Goal: Information Seeking & Learning: Learn about a topic

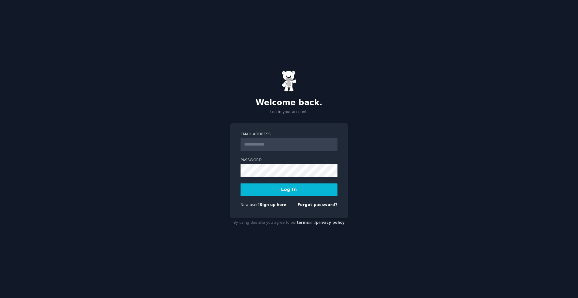
click at [272, 145] on input "Email Address" at bounding box center [288, 144] width 97 height 13
type input "**********"
click at [240, 184] on button "Log In" at bounding box center [288, 190] width 97 height 13
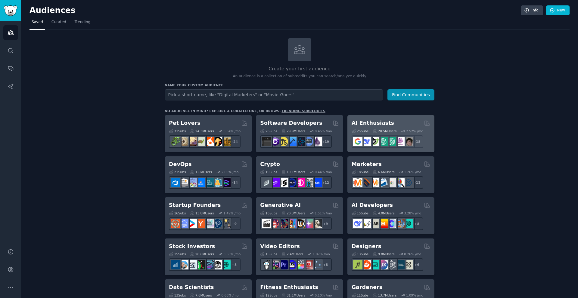
click at [373, 123] on h2 "AI Enthusiasts" at bounding box center [373, 123] width 42 height 8
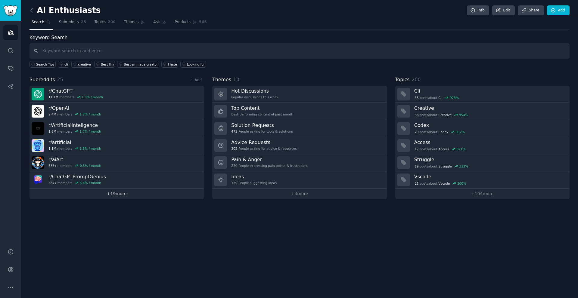
click at [111, 197] on link "+ 19 more" at bounding box center [116, 194] width 174 height 11
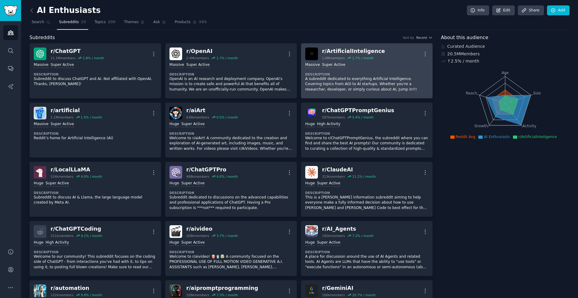
click at [332, 50] on div "r/ ArtificialInteligence" at bounding box center [353, 52] width 63 height 8
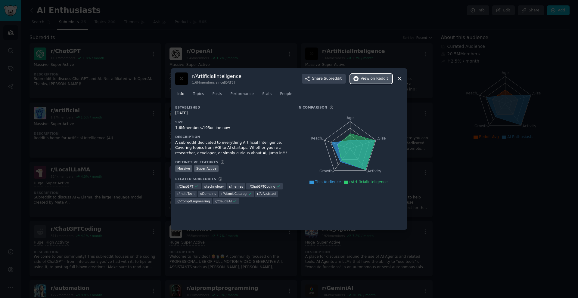
click at [362, 80] on button "View on Reddit" at bounding box center [371, 79] width 42 height 10
click at [503, 110] on div at bounding box center [289, 149] width 578 height 298
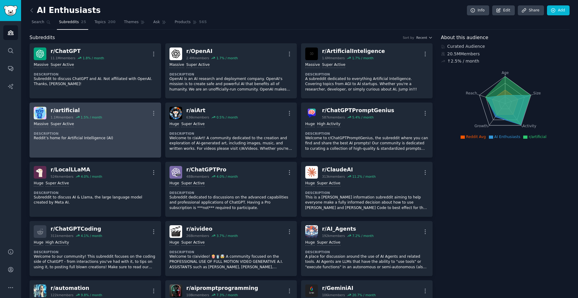
click at [64, 111] on div "r/ artificial" at bounding box center [76, 111] width 51 height 8
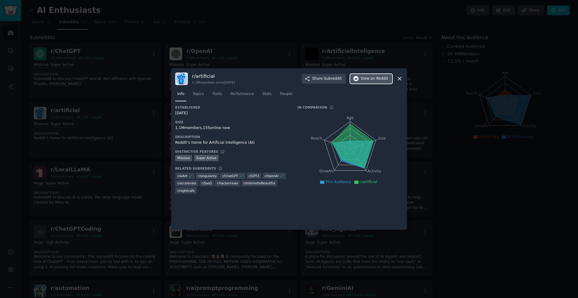
click at [366, 79] on span "View on Reddit" at bounding box center [374, 78] width 27 height 5
click at [401, 80] on icon at bounding box center [399, 79] width 6 height 6
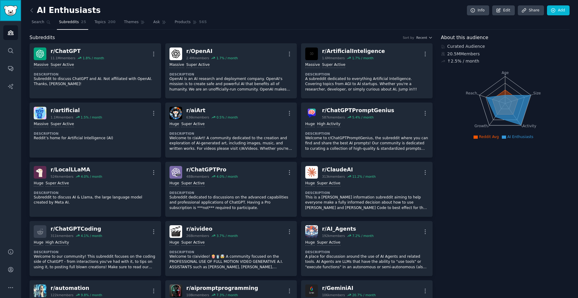
click at [11, 11] on img "Sidebar" at bounding box center [11, 10] width 14 height 11
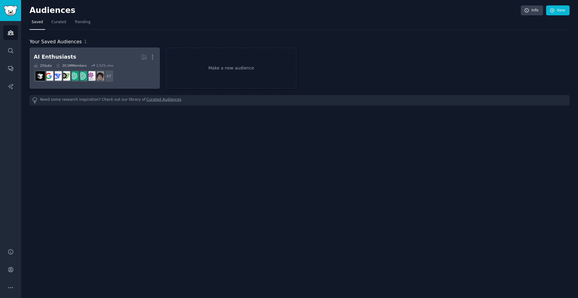
click at [83, 65] on div "20.5M Members" at bounding box center [71, 66] width 31 height 4
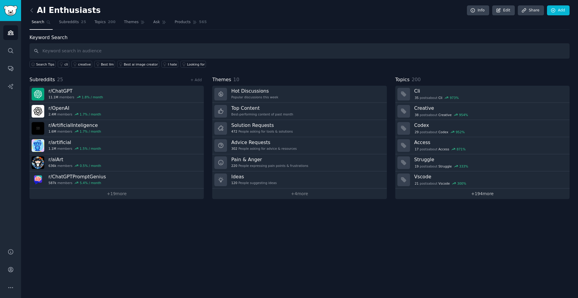
click at [493, 194] on link "+ 194 more" at bounding box center [482, 194] width 174 height 11
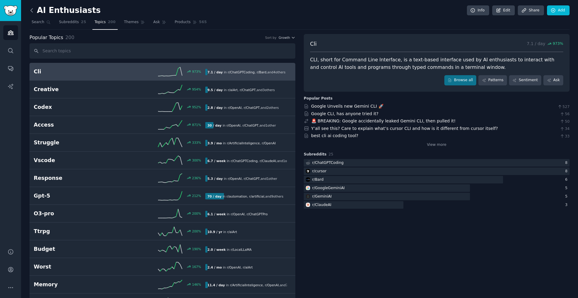
click at [33, 12] on icon at bounding box center [32, 10] width 6 height 6
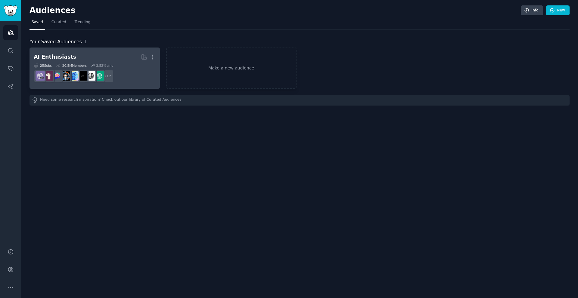
click at [88, 54] on h2 "AI Enthusiasts More" at bounding box center [95, 57] width 122 height 11
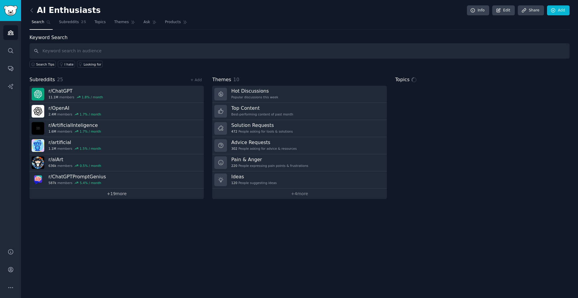
click at [104, 190] on link "+ 19 more" at bounding box center [116, 194] width 174 height 11
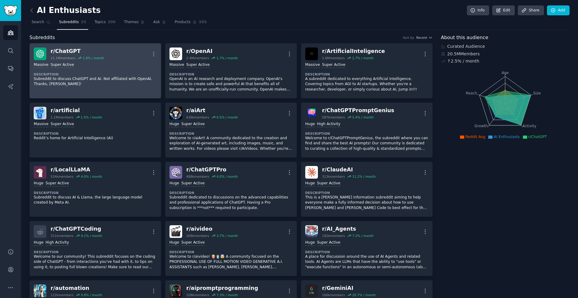
click at [64, 49] on div "r/ ChatGPT" at bounding box center [78, 52] width 54 height 8
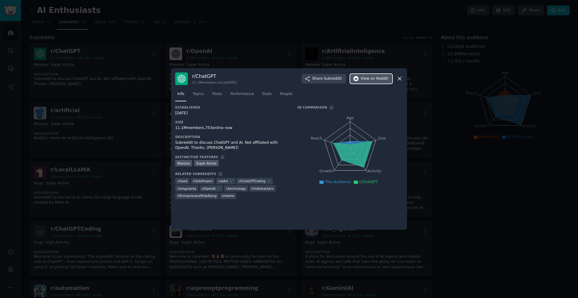
click at [370, 78] on span "View on Reddit" at bounding box center [374, 78] width 27 height 5
click at [204, 53] on div at bounding box center [289, 149] width 578 height 298
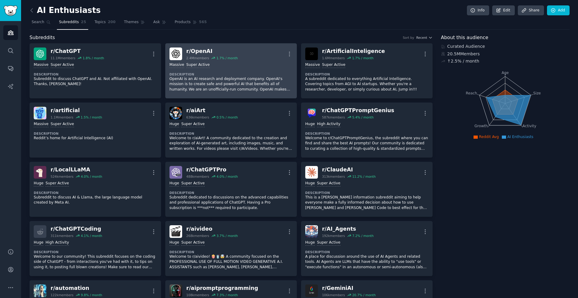
click at [204, 53] on div "r/ OpenAI" at bounding box center [211, 52] width 51 height 8
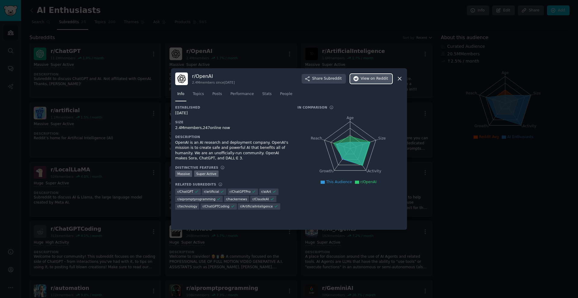
click at [370, 78] on span "View on Reddit" at bounding box center [374, 78] width 27 height 5
click at [241, 29] on div at bounding box center [289, 149] width 578 height 298
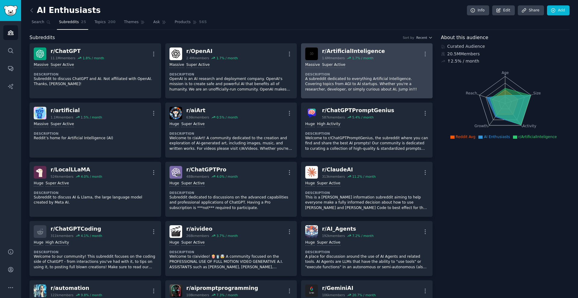
click at [341, 51] on div "r/ ArtificialInteligence" at bounding box center [353, 52] width 63 height 8
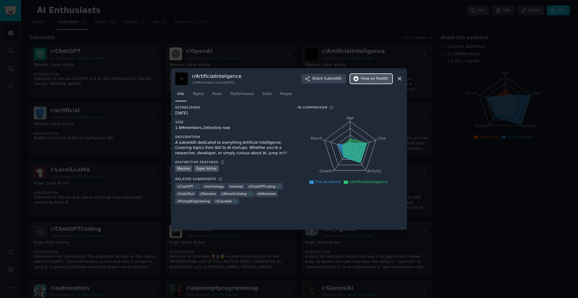
click at [373, 79] on span "on Reddit" at bounding box center [378, 78] width 17 height 5
click at [96, 121] on div at bounding box center [289, 149] width 578 height 298
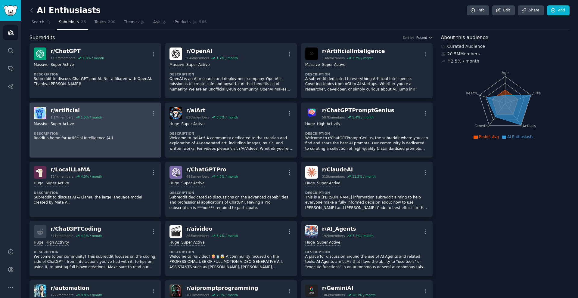
click at [61, 110] on div "r/ artificial" at bounding box center [76, 111] width 51 height 8
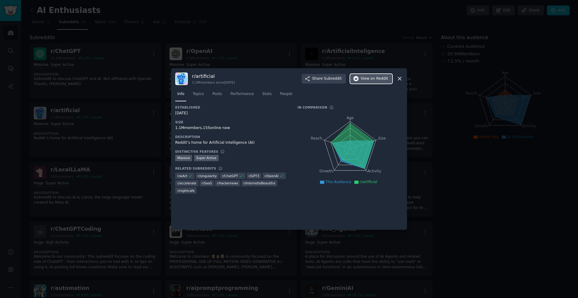
click at [362, 79] on span "View on Reddit" at bounding box center [374, 78] width 27 height 5
click at [171, 28] on div at bounding box center [289, 149] width 578 height 298
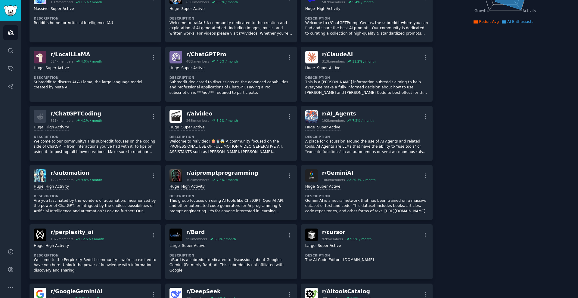
scroll to position [120, 0]
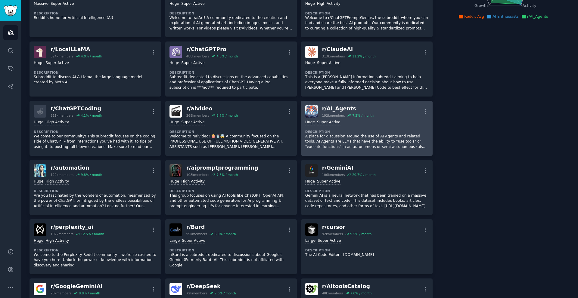
click at [315, 111] on img at bounding box center [311, 111] width 13 height 13
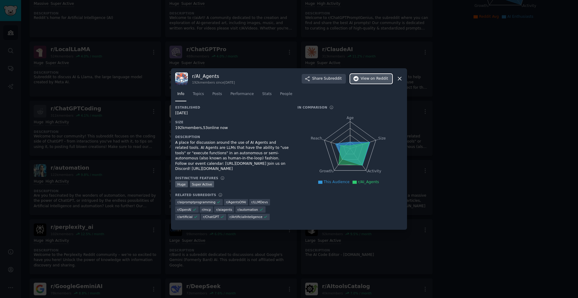
click at [362, 81] on button "View on Reddit" at bounding box center [371, 79] width 42 height 10
click at [488, 137] on div at bounding box center [289, 149] width 578 height 298
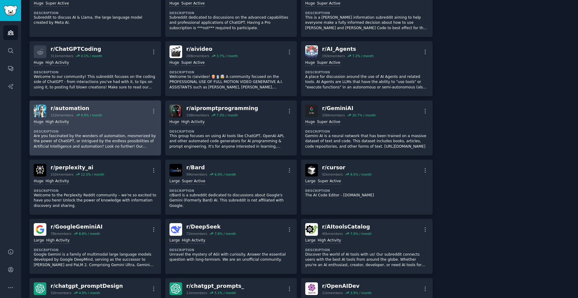
scroll to position [181, 0]
click at [76, 108] on div "r/ automation" at bounding box center [76, 108] width 51 height 8
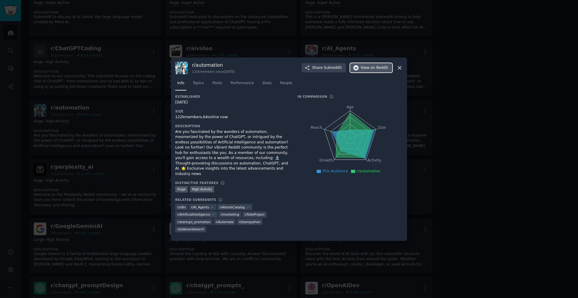
click at [364, 71] on span "View on Reddit" at bounding box center [374, 67] width 27 height 5
click at [485, 170] on div at bounding box center [289, 149] width 578 height 298
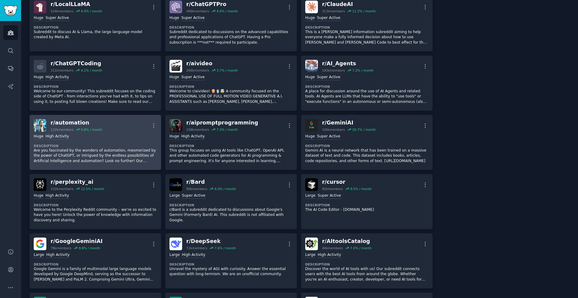
scroll to position [181, 0]
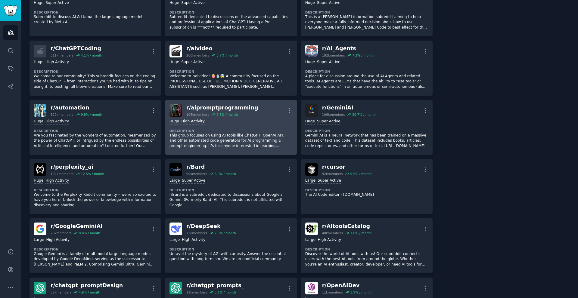
click at [200, 108] on div "r/ aipromptprogramming" at bounding box center [222, 108] width 72 height 8
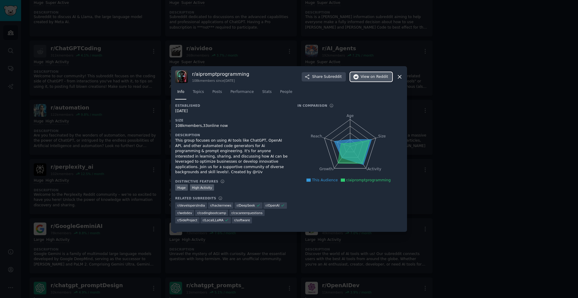
click at [363, 80] on span "View on Reddit" at bounding box center [374, 76] width 27 height 5
click at [484, 185] on div at bounding box center [289, 149] width 578 height 298
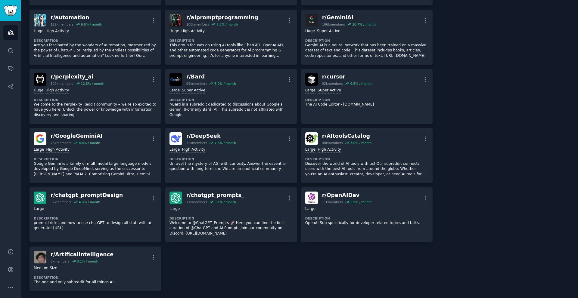
scroll to position [301, 0]
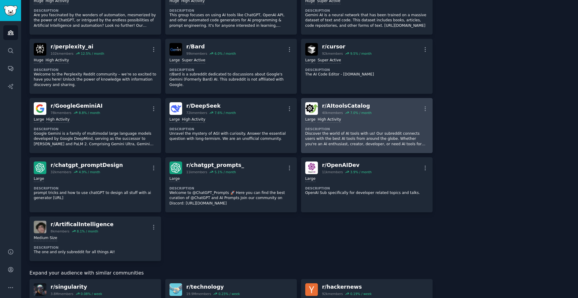
click at [345, 107] on div "r/ AItoolsCatalog" at bounding box center [347, 106] width 50 height 8
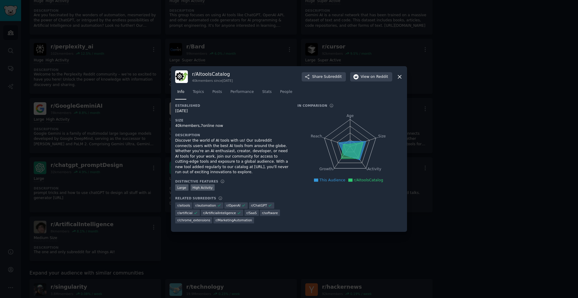
click at [376, 73] on div "r/ AItoolsCatalog 40k members since [DATE] Share Subreddit View on Reddit" at bounding box center [289, 76] width 228 height 13
click at [372, 79] on span "on Reddit" at bounding box center [378, 76] width 17 height 5
click at [299, 252] on div at bounding box center [289, 149] width 578 height 298
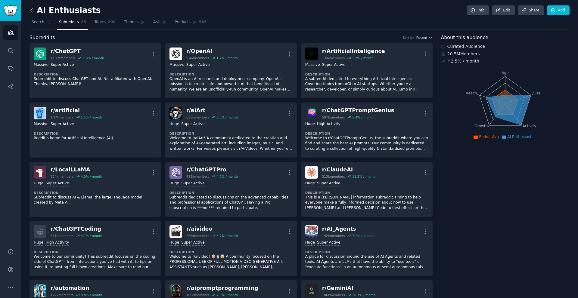
click at [31, 7] on icon at bounding box center [32, 10] width 6 height 6
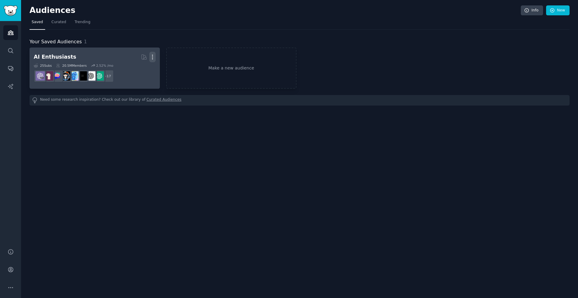
click at [154, 61] on button "More" at bounding box center [152, 57] width 6 height 11
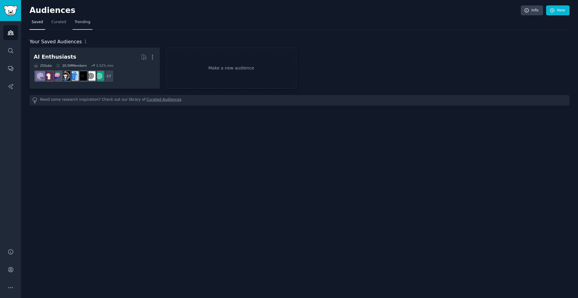
click at [80, 23] on span "Trending" at bounding box center [83, 22] width 16 height 5
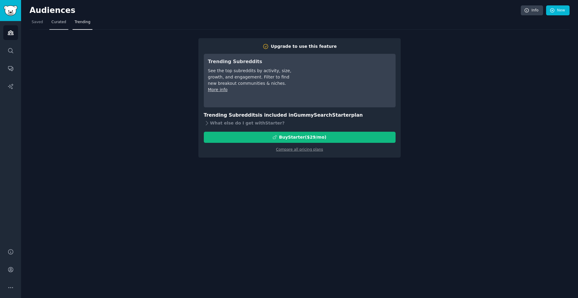
click at [51, 22] on span "Curated" at bounding box center [58, 22] width 15 height 5
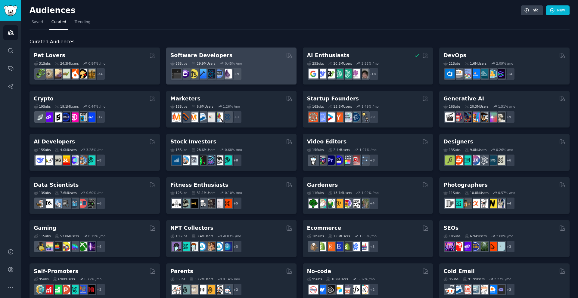
click at [238, 59] on div "26 Sub s 29.9M Users 0.45 % /mo r/Development, r/coolgithubprojects, r/software…" at bounding box center [231, 69] width 122 height 21
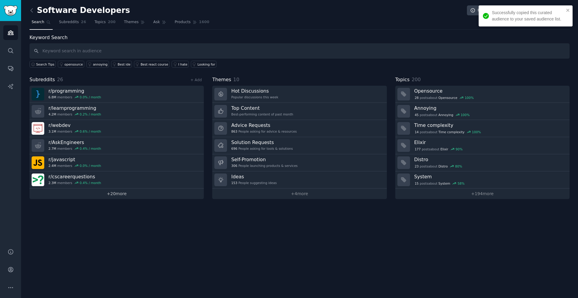
click at [125, 192] on link "+ 20 more" at bounding box center [116, 194] width 174 height 11
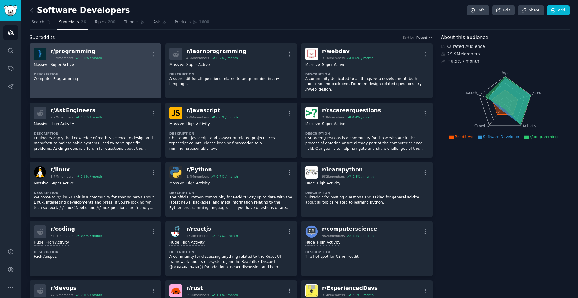
click at [68, 51] on div "r/ programming" at bounding box center [76, 52] width 51 height 8
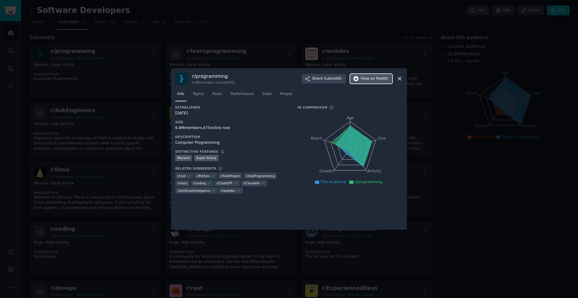
click at [361, 80] on button "View on Reddit" at bounding box center [371, 79] width 42 height 10
click at [178, 43] on div at bounding box center [289, 149] width 578 height 298
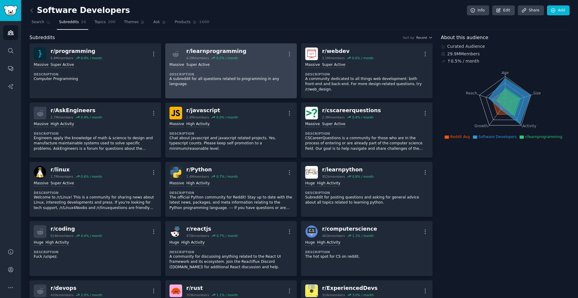
click at [214, 49] on div "r/ learnprogramming" at bounding box center [216, 52] width 60 height 8
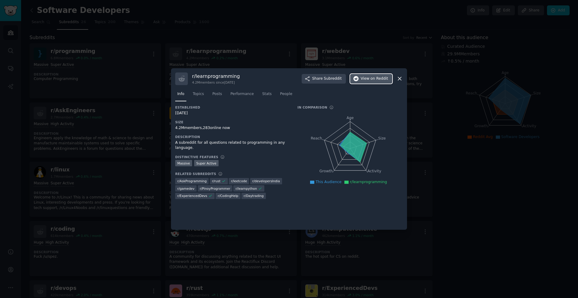
click at [370, 78] on span "View on Reddit" at bounding box center [374, 78] width 27 height 5
click at [348, 32] on div at bounding box center [289, 149] width 578 height 298
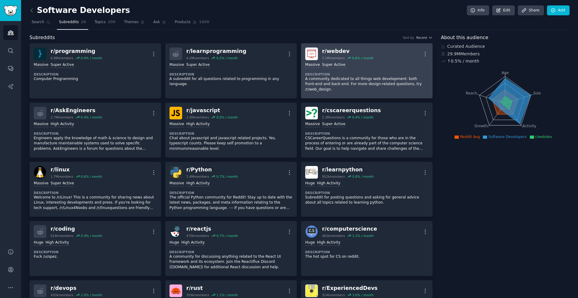
click at [337, 48] on div "r/ webdev" at bounding box center [347, 52] width 51 height 8
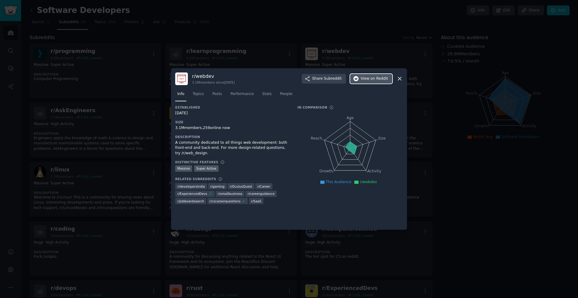
click at [370, 77] on span "View on Reddit" at bounding box center [374, 78] width 27 height 5
click at [158, 34] on div at bounding box center [289, 149] width 578 height 298
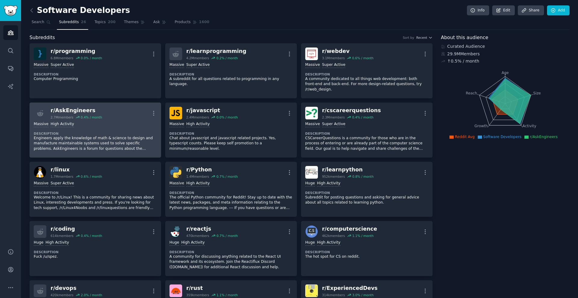
click at [77, 107] on div "r/ AskEngineers" at bounding box center [76, 111] width 51 height 8
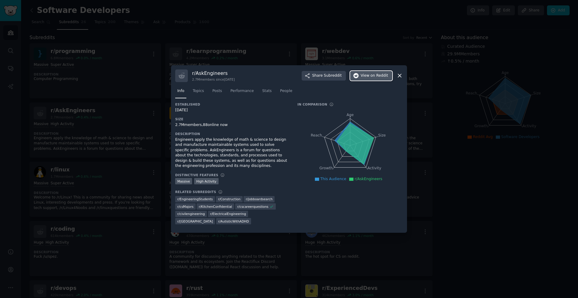
click at [367, 79] on span "View on Reddit" at bounding box center [374, 75] width 27 height 5
click at [114, 111] on div at bounding box center [289, 149] width 578 height 298
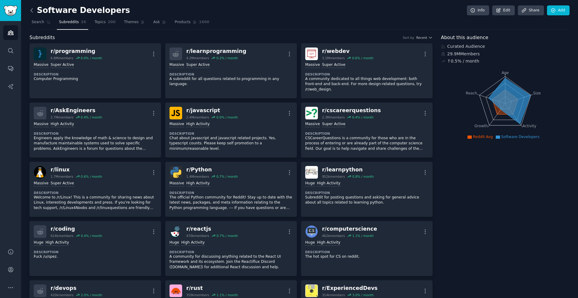
click at [31, 11] on icon at bounding box center [32, 10] width 2 height 4
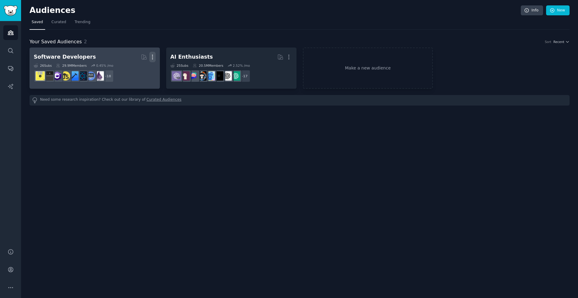
click at [153, 56] on icon "button" at bounding box center [152, 57] width 6 height 6
click at [132, 69] on p "Delete" at bounding box center [136, 70] width 14 height 6
click at [68, 55] on div "Software Developers" at bounding box center [65, 57] width 62 height 8
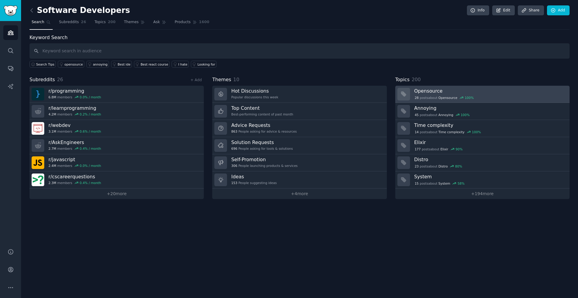
click at [488, 96] on div "28 post s about Opensource 100 %" at bounding box center [489, 97] width 151 height 5
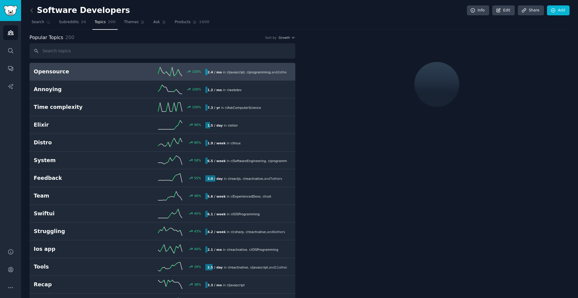
click at [94, 74] on h2 "Opensource" at bounding box center [77, 72] width 86 height 8
click at [184, 74] on div "100 %" at bounding box center [162, 71] width 86 height 9
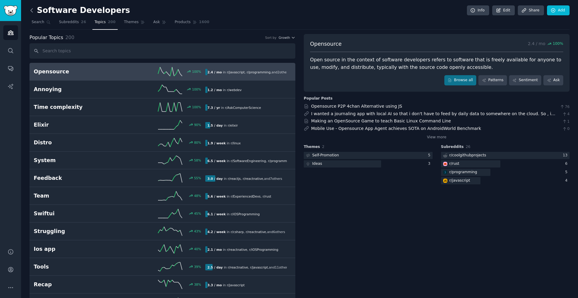
click at [30, 9] on icon at bounding box center [32, 10] width 6 height 6
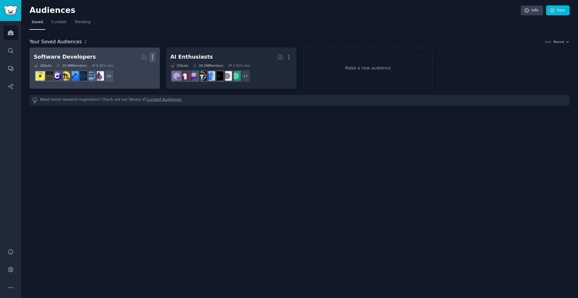
click at [154, 59] on icon "button" at bounding box center [152, 57] width 6 height 6
click at [136, 73] on p "Delete" at bounding box center [136, 70] width 14 height 6
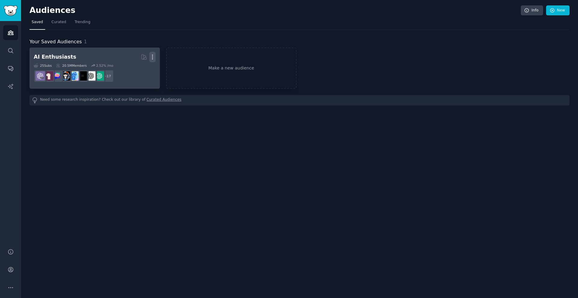
click at [153, 55] on icon "button" at bounding box center [152, 57] width 6 height 6
click at [136, 68] on p "Delete" at bounding box center [136, 70] width 14 height 6
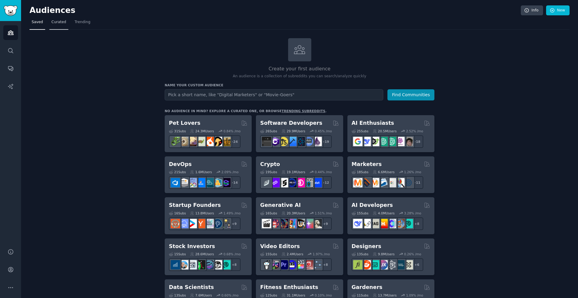
click at [59, 26] on link "Curated" at bounding box center [58, 23] width 19 height 12
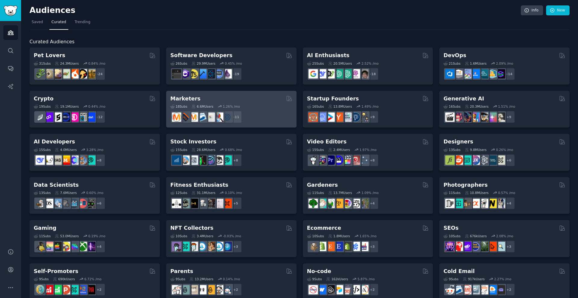
click at [224, 104] on div "18 Sub s 6.6M Users 1.26 % /mo + 11" at bounding box center [231, 112] width 122 height 21
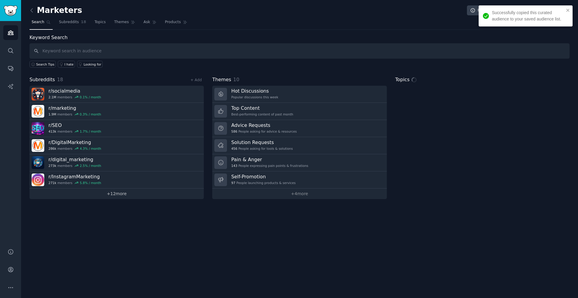
click at [122, 196] on link "+ 12 more" at bounding box center [116, 194] width 174 height 11
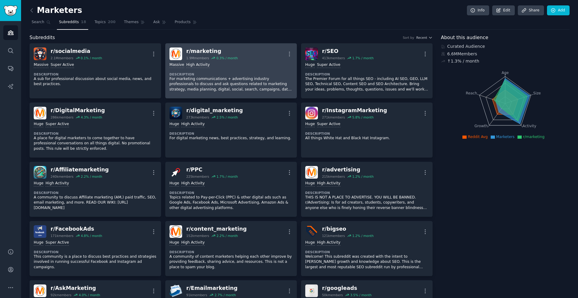
click at [200, 50] on div "r/ marketing" at bounding box center [211, 52] width 51 height 8
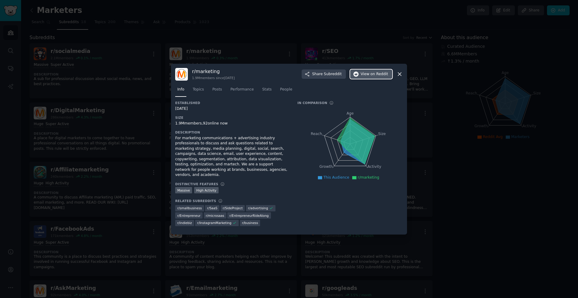
click at [359, 77] on icon "button" at bounding box center [355, 74] width 5 height 5
click at [470, 176] on div at bounding box center [289, 149] width 578 height 298
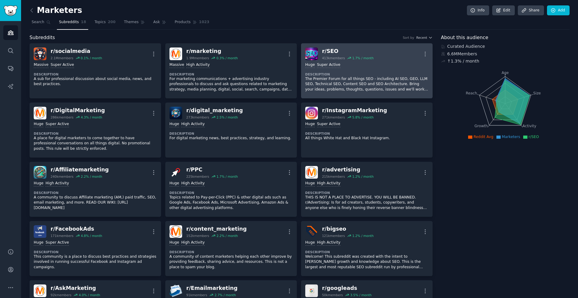
click at [331, 52] on div "r/ SEO" at bounding box center [347, 52] width 51 height 8
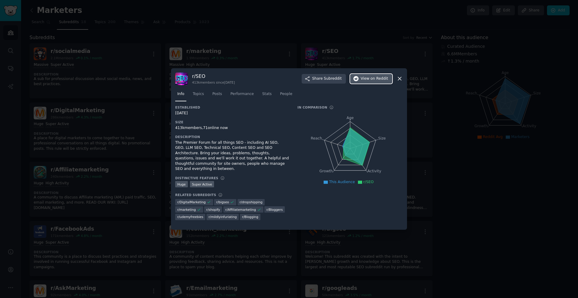
click at [378, 79] on span "on Reddit" at bounding box center [378, 78] width 17 height 5
click at [71, 54] on div at bounding box center [289, 149] width 578 height 298
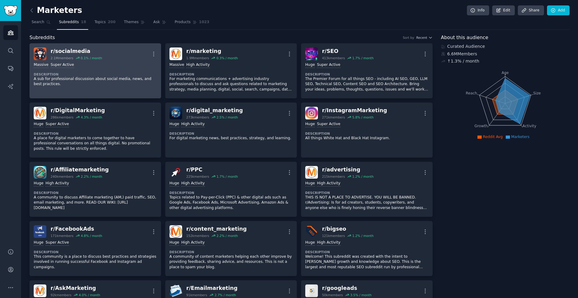
click at [71, 54] on div "r/ socialmedia" at bounding box center [76, 52] width 51 height 8
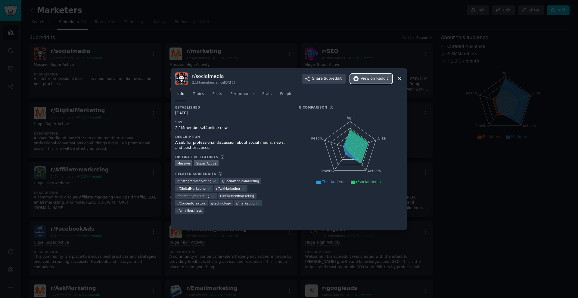
click at [365, 80] on span "View on Reddit" at bounding box center [374, 78] width 27 height 5
click at [516, 197] on div at bounding box center [289, 149] width 578 height 298
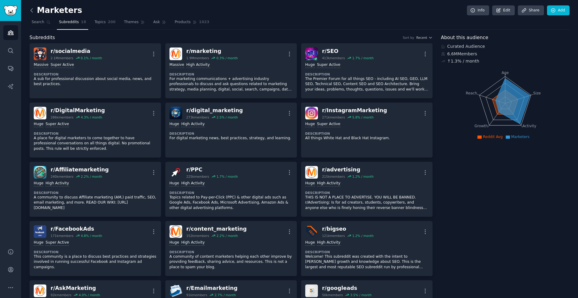
click at [33, 13] on icon at bounding box center [32, 10] width 6 height 6
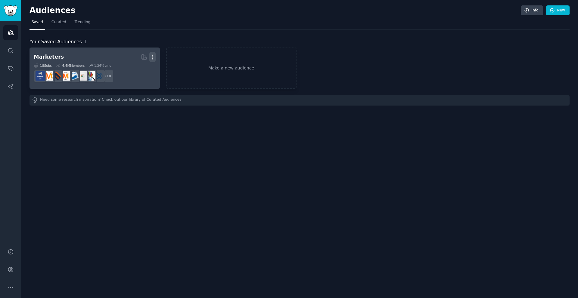
click at [152, 57] on icon "button" at bounding box center [152, 57] width 6 height 6
click at [138, 72] on p "Delete" at bounding box center [136, 70] width 14 height 6
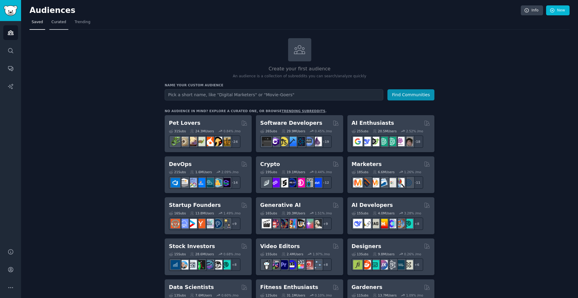
click at [62, 20] on span "Curated" at bounding box center [58, 22] width 15 height 5
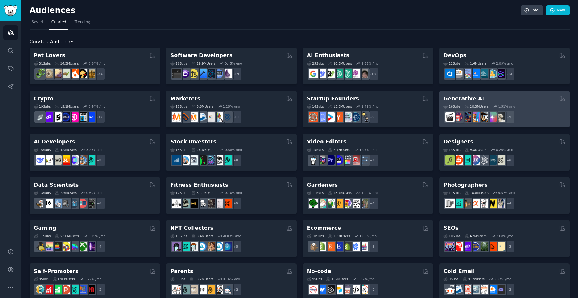
click at [476, 99] on div "Generative AI" at bounding box center [504, 99] width 122 height 8
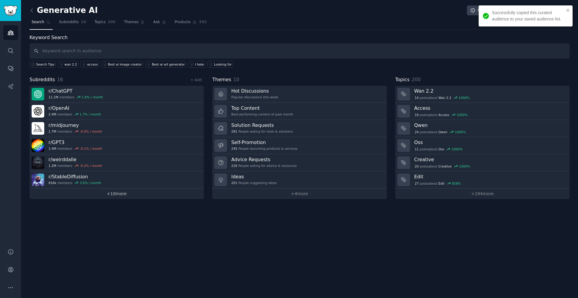
click at [119, 195] on link "+ 10 more" at bounding box center [116, 194] width 174 height 11
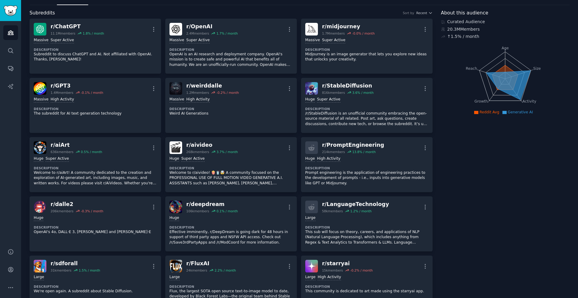
scroll to position [30, 0]
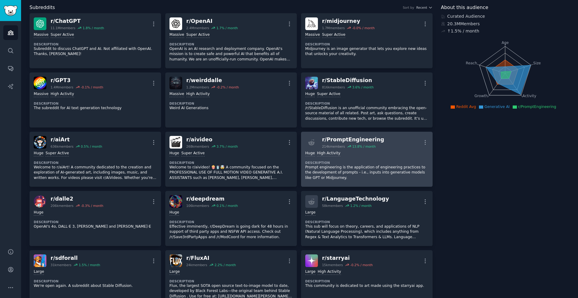
click at [336, 140] on div "r/ PromptEngineering" at bounding box center [353, 140] width 62 height 8
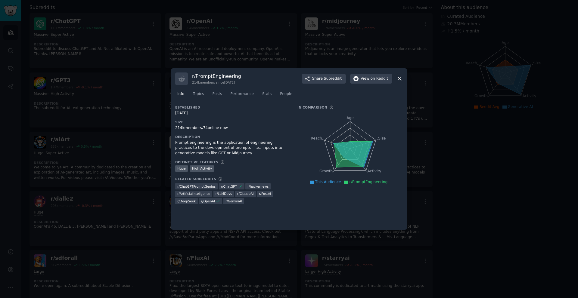
click at [369, 85] on div "r/ PromptEngineering 214k members since [DATE] Share Subreddit View on Reddit" at bounding box center [289, 79] width 228 height 13
click at [372, 80] on span "on Reddit" at bounding box center [378, 78] width 17 height 5
click at [505, 175] on div at bounding box center [289, 149] width 578 height 298
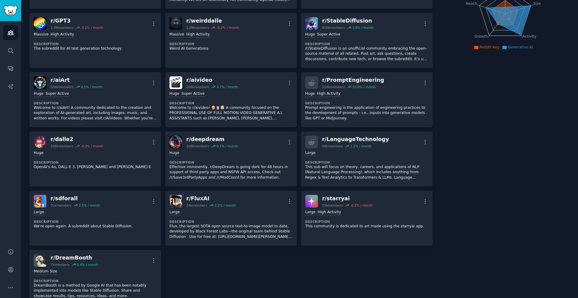
scroll to position [90, 0]
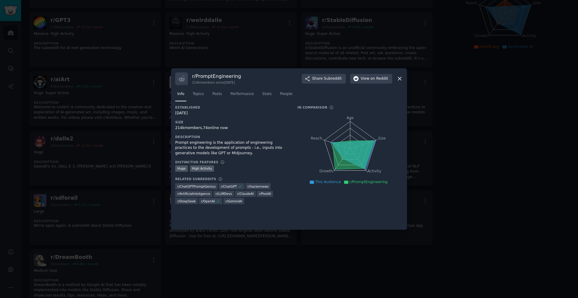
click at [400, 79] on icon at bounding box center [399, 79] width 6 height 6
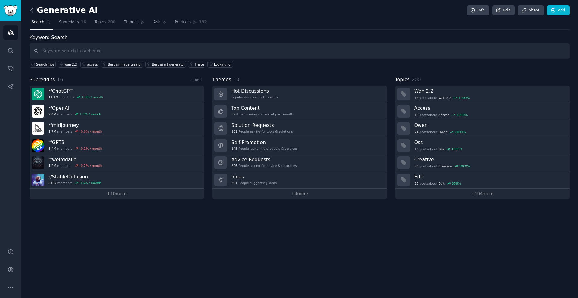
click at [32, 13] on icon at bounding box center [32, 10] width 6 height 6
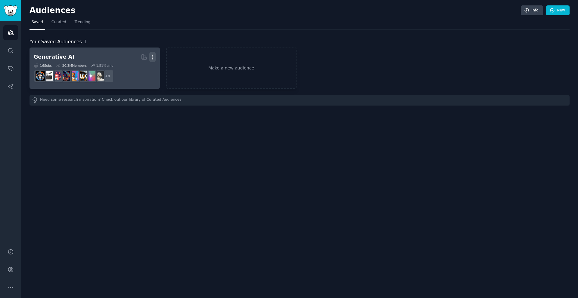
click at [152, 58] on icon "button" at bounding box center [152, 57] width 6 height 6
click at [139, 72] on p "Delete" at bounding box center [136, 70] width 14 height 6
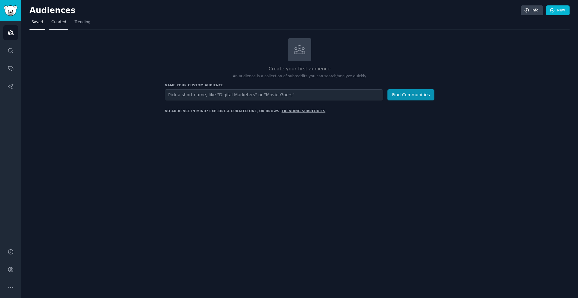
click at [57, 24] on span "Curated" at bounding box center [58, 22] width 15 height 5
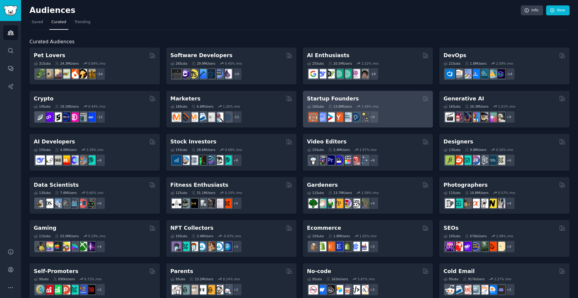
click at [355, 97] on div "Startup Founders Curated by GummySearch" at bounding box center [368, 99] width 122 height 8
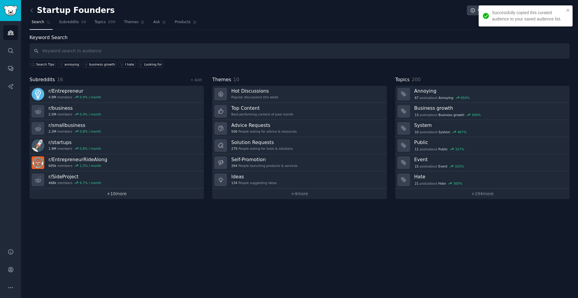
click at [117, 193] on link "+ 10 more" at bounding box center [116, 194] width 174 height 11
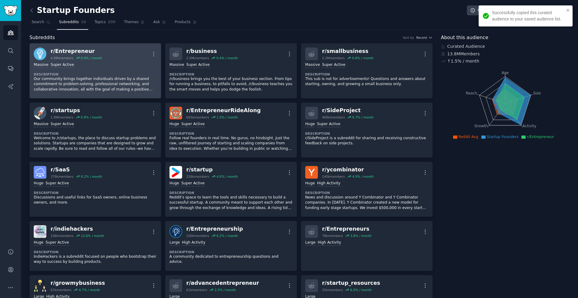
click at [75, 52] on div "r/ Entrepreneur" at bounding box center [76, 52] width 51 height 8
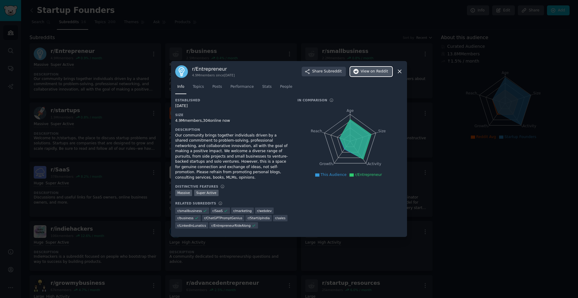
click at [372, 74] on span "on Reddit" at bounding box center [378, 71] width 17 height 5
click at [195, 55] on div at bounding box center [289, 149] width 578 height 298
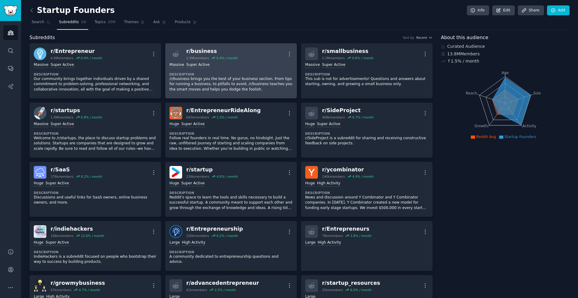
click at [203, 52] on div "r/ business" at bounding box center [211, 52] width 51 height 8
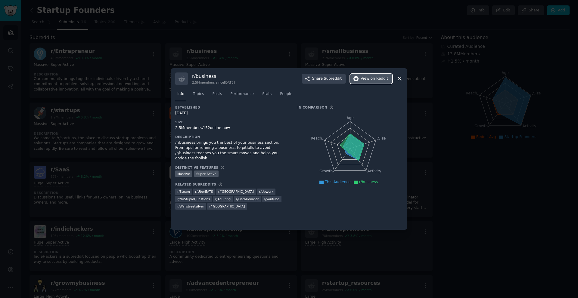
click at [362, 79] on span "View on Reddit" at bounding box center [374, 78] width 27 height 5
click at [479, 197] on div at bounding box center [289, 149] width 578 height 298
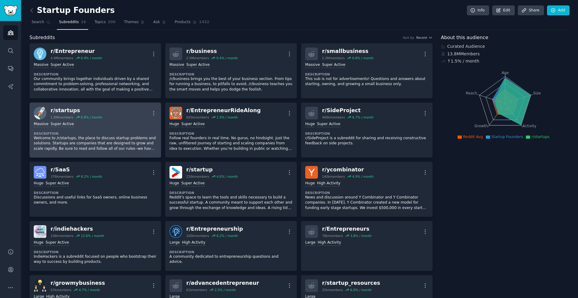
click at [68, 112] on div "r/ startups" at bounding box center [76, 111] width 51 height 8
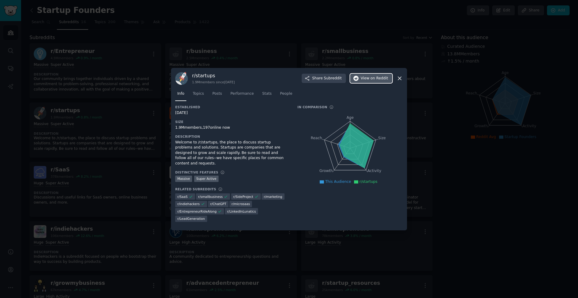
click at [360, 83] on button "View on Reddit" at bounding box center [371, 79] width 42 height 10
click at [473, 224] on div at bounding box center [289, 149] width 578 height 298
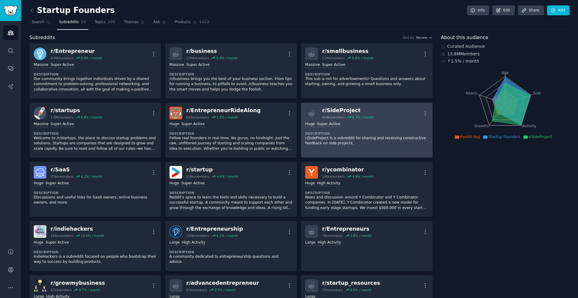
click at [339, 112] on div "r/ SideProject" at bounding box center [347, 111] width 51 height 8
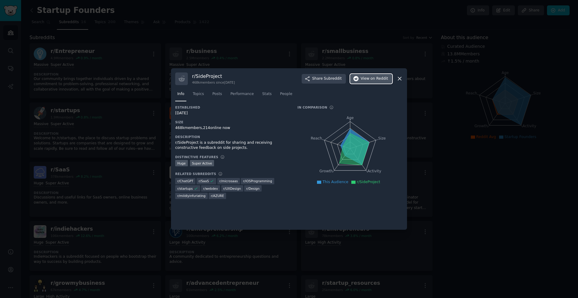
click at [373, 81] on span "on Reddit" at bounding box center [378, 78] width 17 height 5
click at [540, 260] on div at bounding box center [289, 149] width 578 height 298
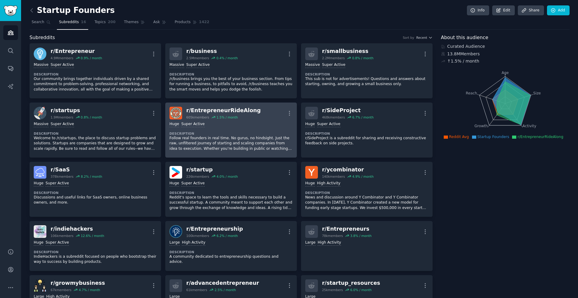
click at [209, 112] on div "r/ EntrepreneurRideAlong" at bounding box center [223, 111] width 74 height 8
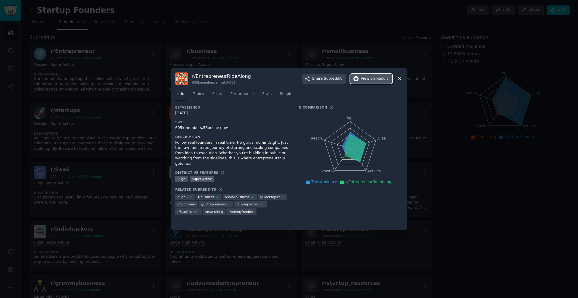
click at [367, 76] on span "View on Reddit" at bounding box center [374, 78] width 27 height 5
click at [490, 185] on div at bounding box center [289, 149] width 578 height 298
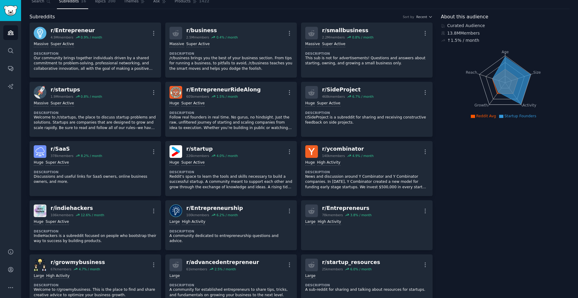
scroll to position [30, 0]
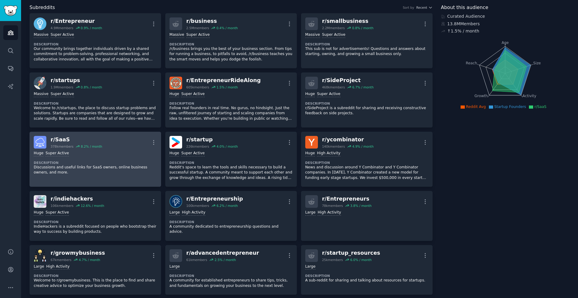
click at [61, 139] on div "r/ SaaS" at bounding box center [76, 140] width 51 height 8
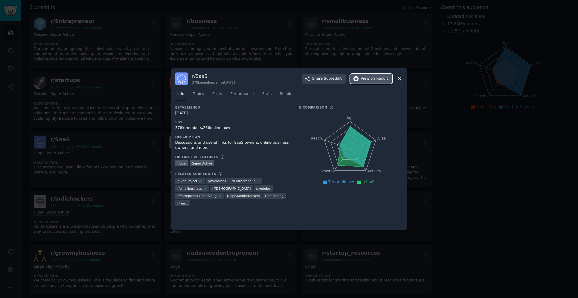
click at [362, 79] on button "View on Reddit" at bounding box center [371, 79] width 42 height 10
click at [138, 107] on div at bounding box center [289, 149] width 578 height 298
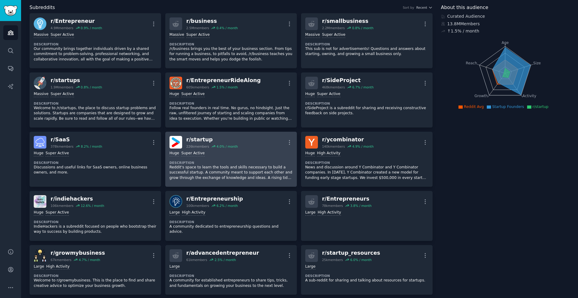
click at [199, 140] on div "r/ startup" at bounding box center [211, 140] width 51 height 8
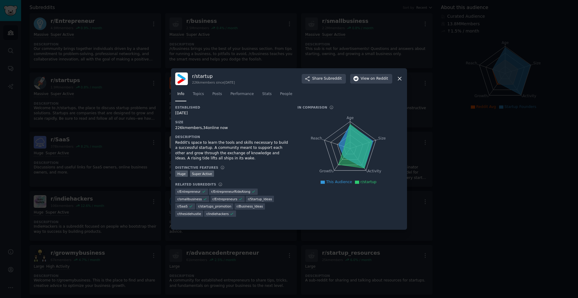
click at [468, 189] on div at bounding box center [289, 149] width 578 height 298
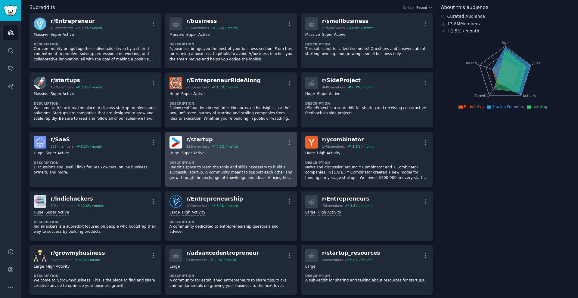
click at [199, 141] on div "r/ startup" at bounding box center [211, 140] width 51 height 8
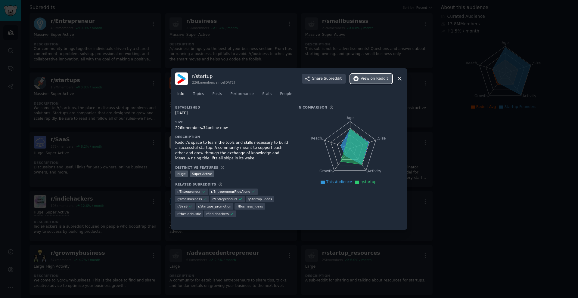
click at [363, 76] on span "View on Reddit" at bounding box center [374, 78] width 27 height 5
click at [479, 179] on div at bounding box center [289, 149] width 578 height 298
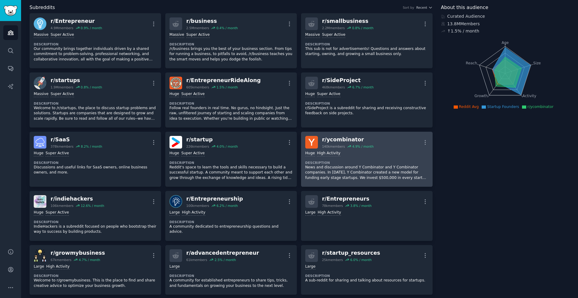
click at [346, 140] on div "r/ ycombinator" at bounding box center [347, 140] width 51 height 8
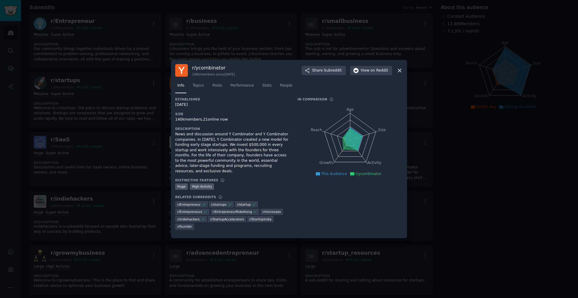
click at [370, 72] on div "r/ ycombinator 140k members since [DATE] Share Subreddit View on Reddit" at bounding box center [289, 70] width 228 height 13
click at [372, 73] on span "on Reddit" at bounding box center [378, 70] width 17 height 5
click at [129, 109] on div at bounding box center [289, 149] width 578 height 298
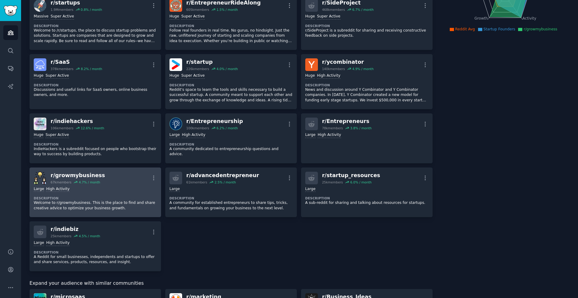
scroll to position [120, 0]
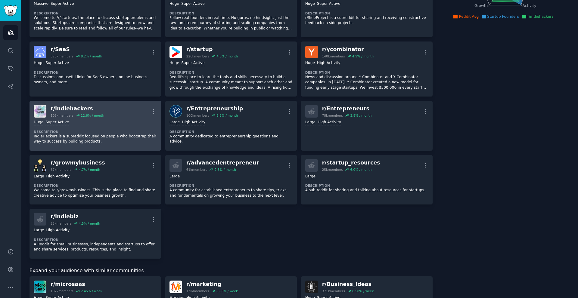
click at [74, 109] on div "r/ indiehackers" at bounding box center [78, 109] width 54 height 8
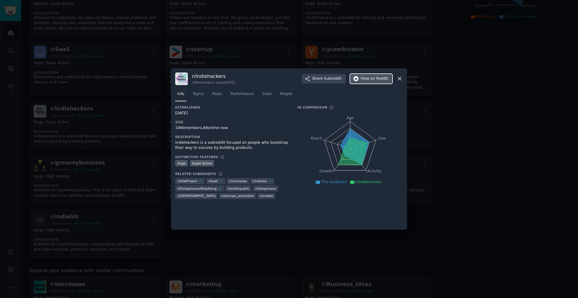
click at [380, 80] on span "on Reddit" at bounding box center [378, 78] width 17 height 5
click at [522, 176] on div at bounding box center [289, 149] width 578 height 298
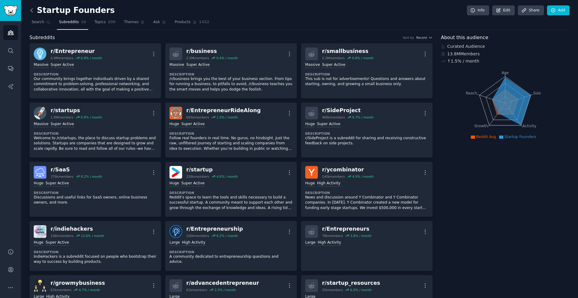
click at [31, 10] on icon at bounding box center [32, 10] width 6 height 6
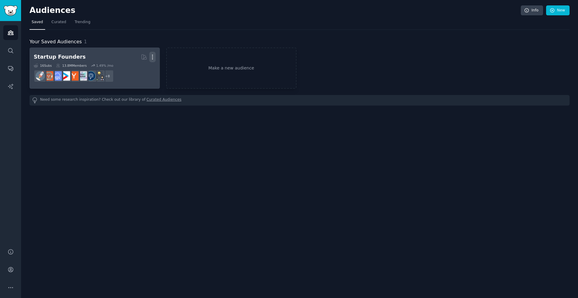
click at [153, 59] on icon "button" at bounding box center [152, 57] width 6 height 6
click at [139, 71] on p "Delete" at bounding box center [136, 70] width 14 height 6
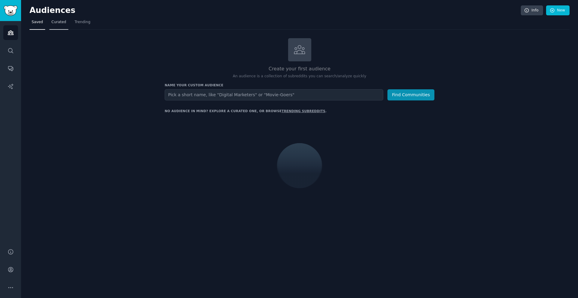
click at [60, 25] on span "Curated" at bounding box center [58, 22] width 15 height 5
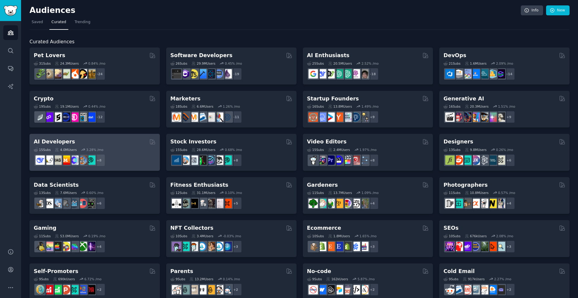
click at [96, 139] on div "AI Developers" at bounding box center [95, 142] width 122 height 8
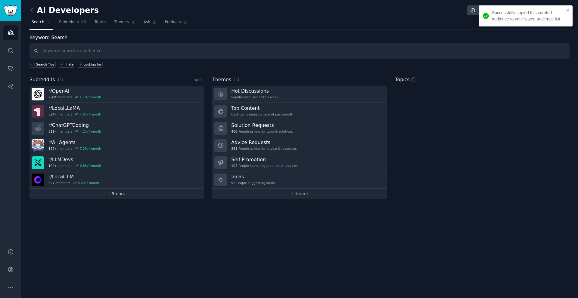
click at [114, 195] on link "+ 9 more" at bounding box center [116, 194] width 174 height 11
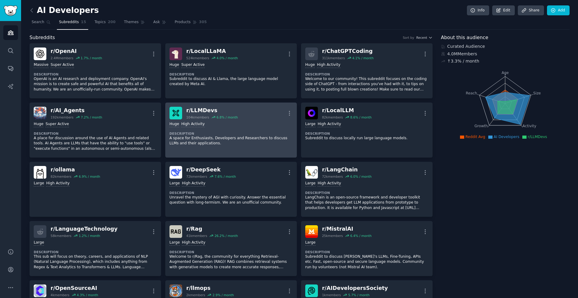
click at [202, 113] on div "r/ LLMDevs" at bounding box center [211, 111] width 51 height 8
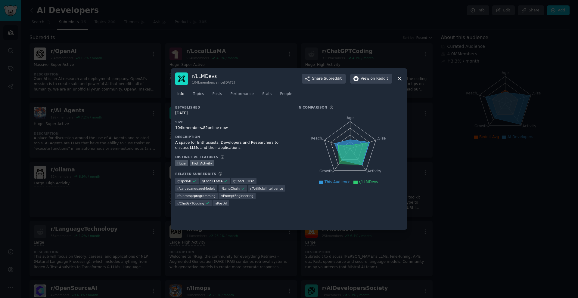
click at [375, 85] on div "Info Topics Posts Performance Stats People" at bounding box center [289, 95] width 228 height 20
click at [377, 82] on button "View on Reddit" at bounding box center [371, 79] width 42 height 10
click at [469, 209] on div at bounding box center [289, 149] width 578 height 298
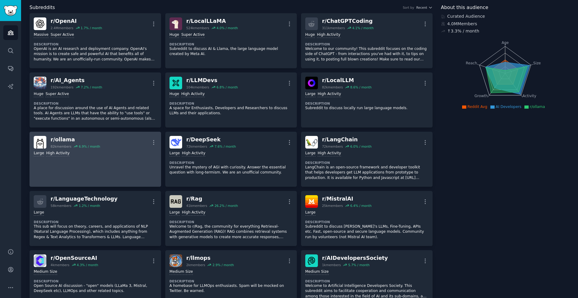
scroll to position [60, 0]
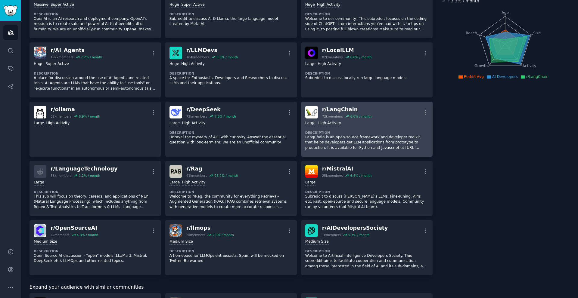
click at [332, 109] on div "r/ LangChain" at bounding box center [347, 110] width 50 height 8
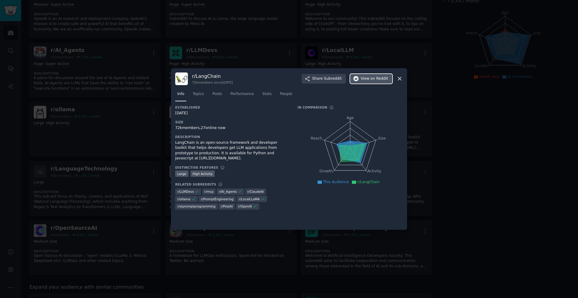
click at [363, 82] on button "View on Reddit" at bounding box center [371, 79] width 42 height 10
click at [478, 203] on div at bounding box center [289, 149] width 578 height 298
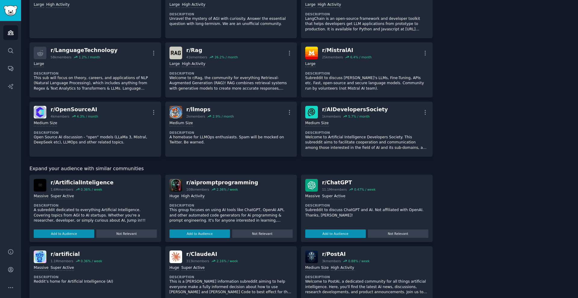
scroll to position [181, 0]
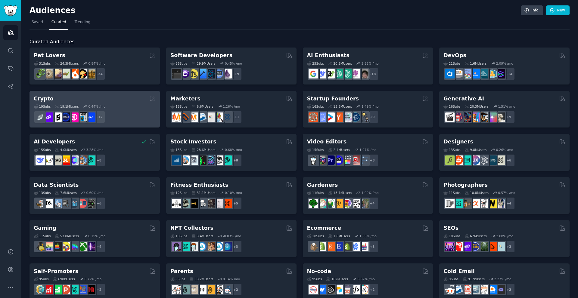
scroll to position [30, 0]
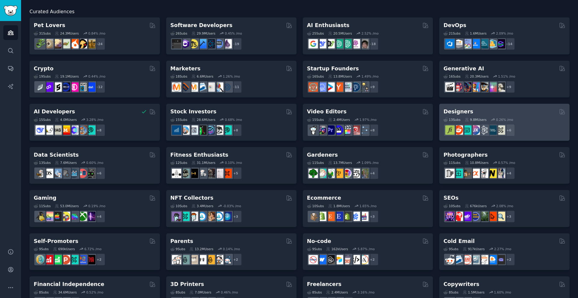
click at [512, 113] on div "Designers" at bounding box center [504, 112] width 122 height 8
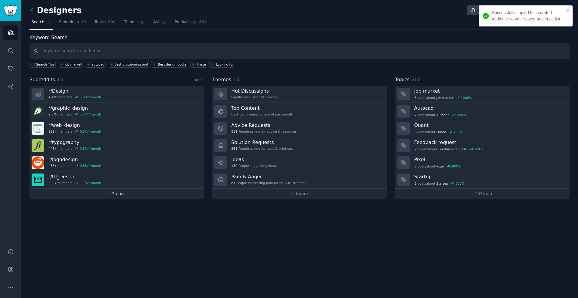
click at [121, 195] on link "+ 7 more" at bounding box center [116, 194] width 174 height 11
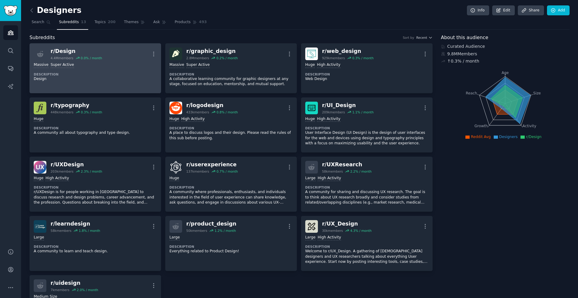
click at [64, 53] on div "r/ Design" at bounding box center [76, 52] width 51 height 8
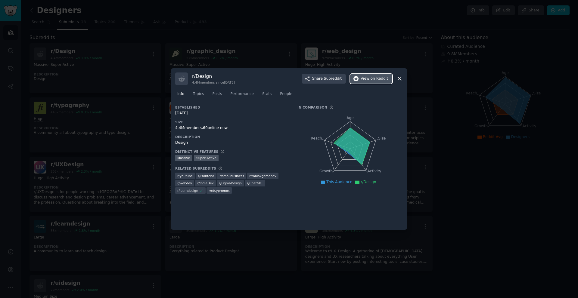
click at [376, 81] on span "on Reddit" at bounding box center [378, 78] width 17 height 5
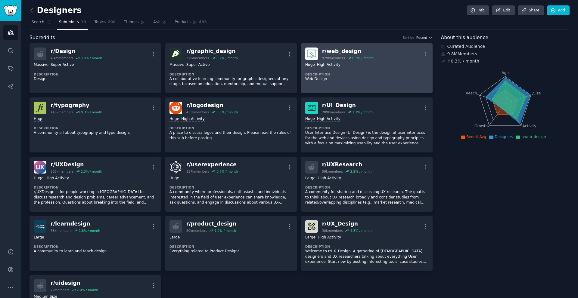
click at [340, 51] on div "r/ web_design" at bounding box center [347, 52] width 51 height 8
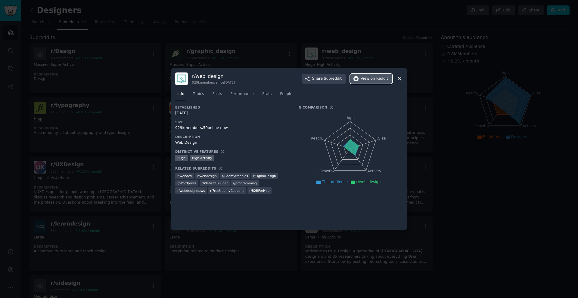
click at [370, 77] on span "View on Reddit" at bounding box center [374, 78] width 27 height 5
click at [135, 124] on div at bounding box center [289, 149] width 578 height 298
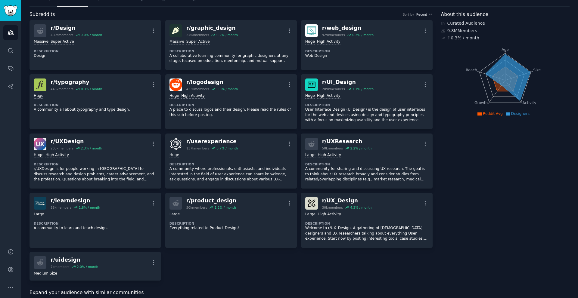
scroll to position [30, 0]
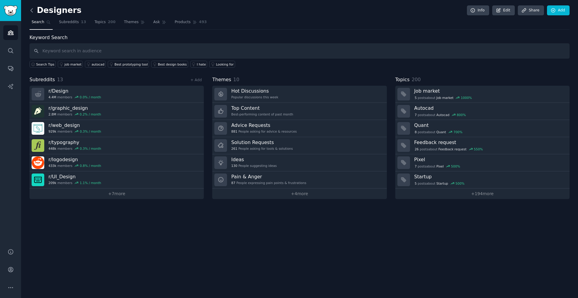
click at [31, 11] on icon at bounding box center [32, 10] width 2 height 4
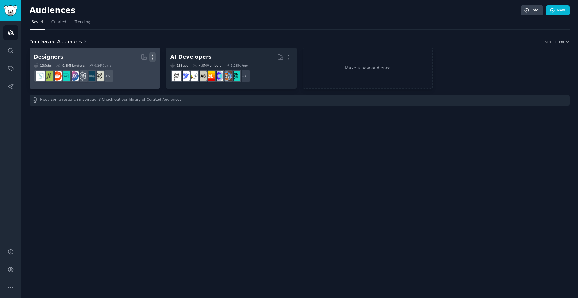
click at [154, 57] on icon "button" at bounding box center [152, 57] width 6 height 6
click at [141, 69] on p "Delete" at bounding box center [136, 70] width 14 height 6
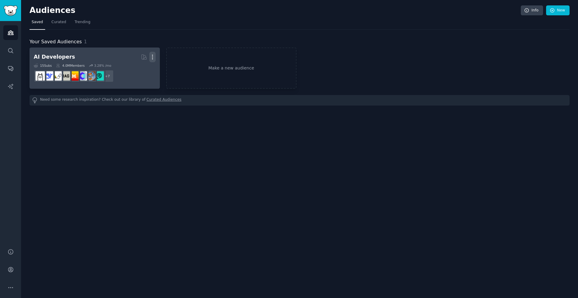
click at [152, 60] on icon "button" at bounding box center [152, 57] width 6 height 6
click at [140, 71] on p "Delete" at bounding box center [136, 70] width 14 height 6
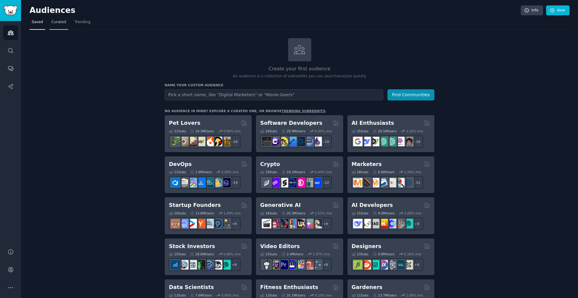
click at [57, 21] on span "Curated" at bounding box center [58, 22] width 15 height 5
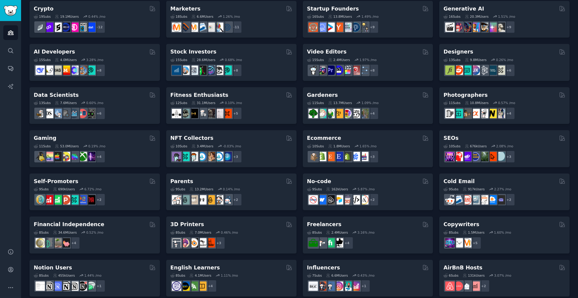
scroll to position [90, 0]
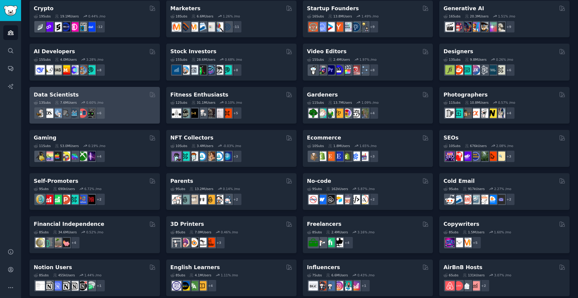
click at [121, 107] on div "13 Sub s 7.6M Users 0.60 % /mo + 6" at bounding box center [95, 108] width 122 height 21
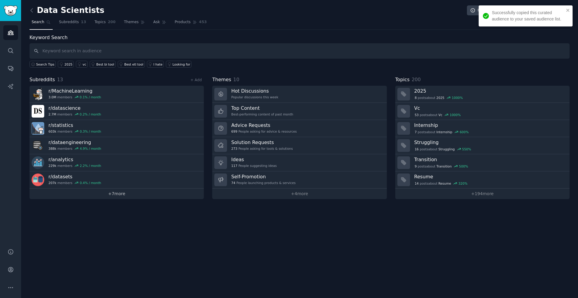
click at [119, 197] on link "+ 7 more" at bounding box center [116, 194] width 174 height 11
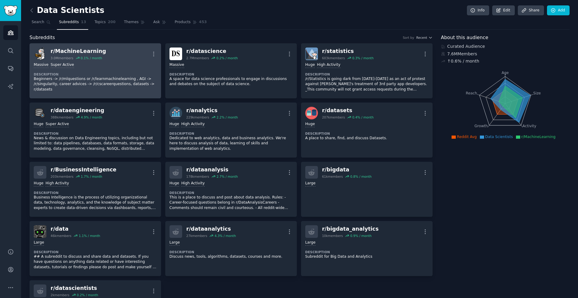
click at [73, 51] on div "r/ MachineLearning" at bounding box center [78, 52] width 55 height 8
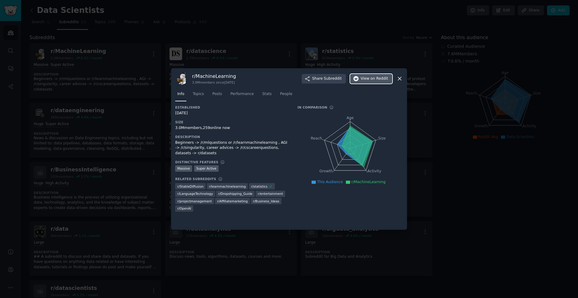
click at [374, 83] on button "View on Reddit" at bounding box center [371, 79] width 42 height 10
click at [123, 119] on div at bounding box center [289, 149] width 578 height 298
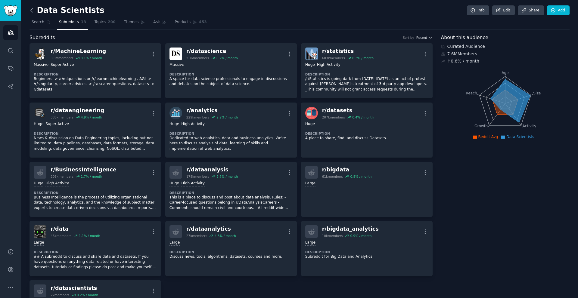
click at [32, 13] on icon at bounding box center [32, 10] width 6 height 6
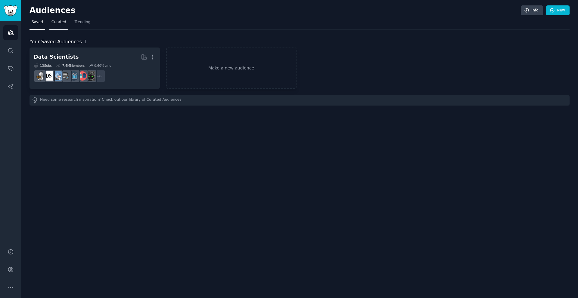
click at [57, 25] on span "Curated" at bounding box center [58, 22] width 15 height 5
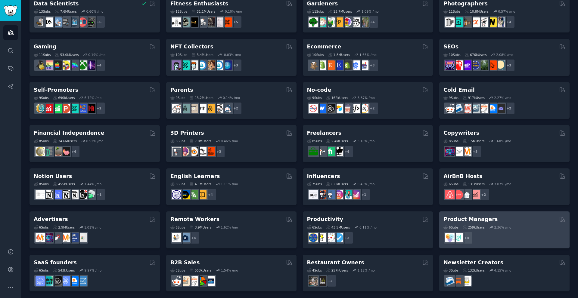
scroll to position [183, 0]
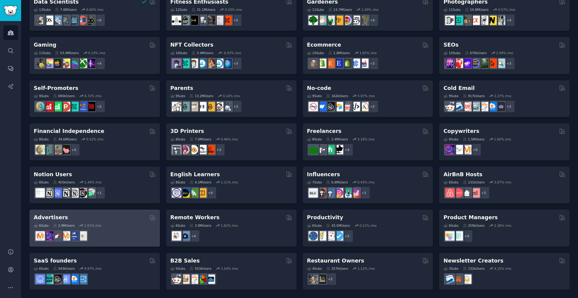
click at [74, 220] on div "Advertisers" at bounding box center [95, 218] width 122 height 8
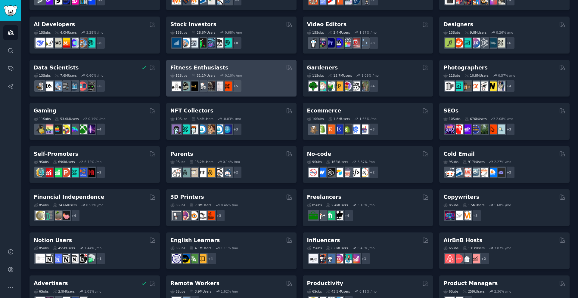
scroll to position [120, 0]
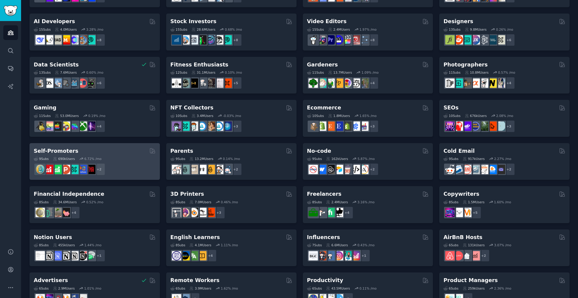
click at [116, 157] on div "9 Sub s 690k Users 6.72 % /mo" at bounding box center [95, 159] width 122 height 4
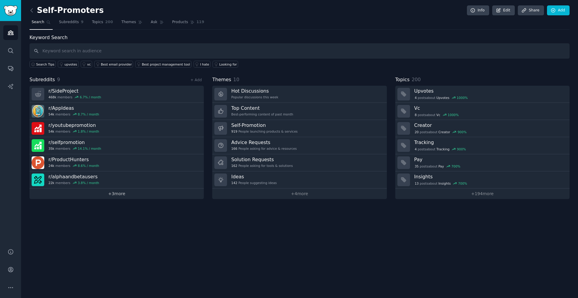
click at [112, 192] on link "+ 3 more" at bounding box center [116, 194] width 174 height 11
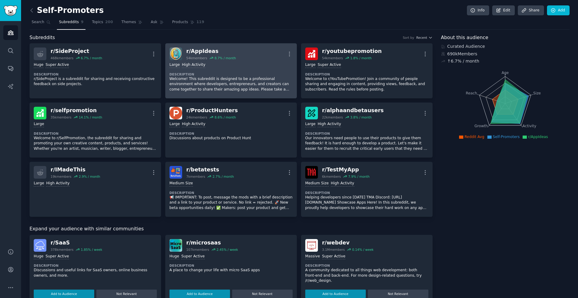
click at [199, 51] on div "r/ AppIdeas" at bounding box center [211, 52] width 50 height 8
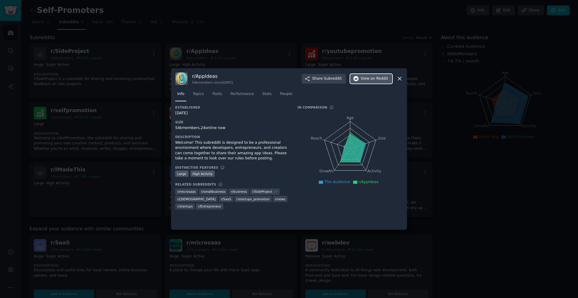
click at [364, 78] on span "View on Reddit" at bounding box center [374, 78] width 27 height 5
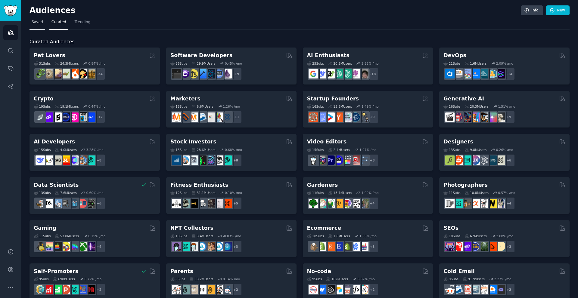
click at [36, 21] on span "Saved" at bounding box center [37, 22] width 11 height 5
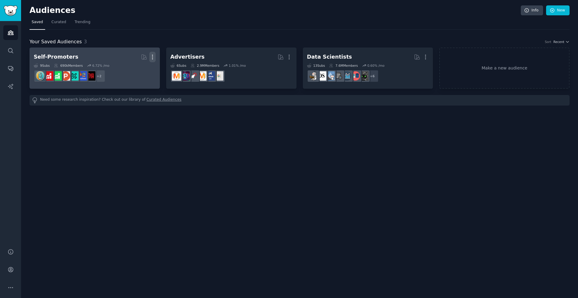
click at [149, 58] on icon "button" at bounding box center [152, 57] width 6 height 6
click at [132, 71] on p "Delete" at bounding box center [136, 70] width 14 height 6
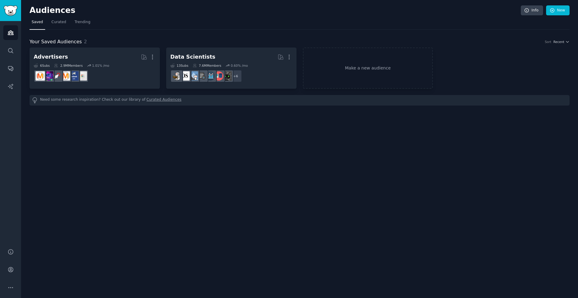
click at [154, 59] on icon "button" at bounding box center [152, 57] width 6 height 6
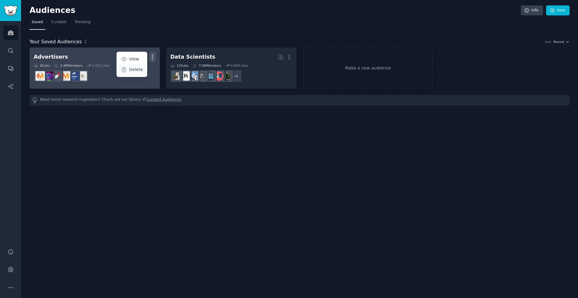
click at [137, 72] on p "Delete" at bounding box center [136, 70] width 14 height 6
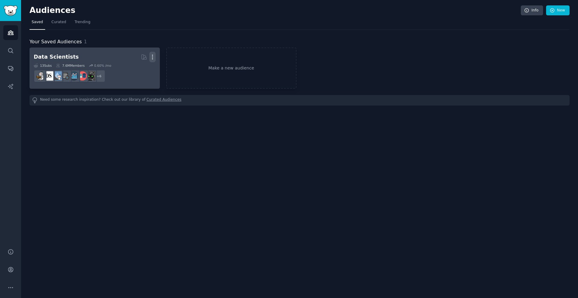
click at [153, 59] on icon "button" at bounding box center [152, 57] width 6 height 6
click at [139, 69] on p "Delete" at bounding box center [136, 70] width 14 height 6
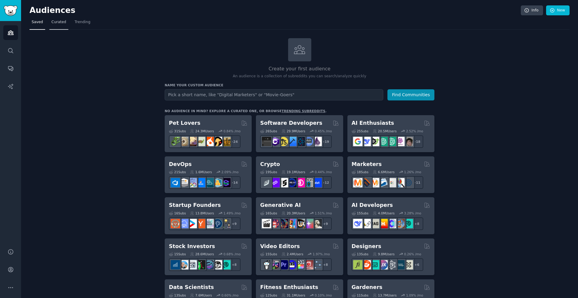
click at [57, 22] on span "Curated" at bounding box center [58, 22] width 15 height 5
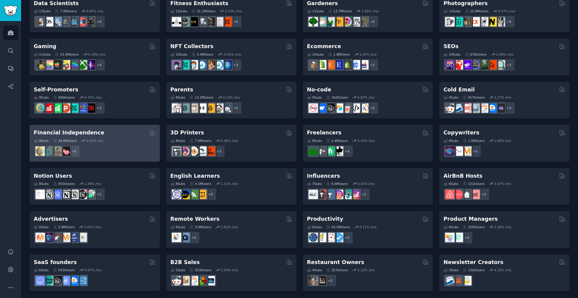
scroll to position [183, 0]
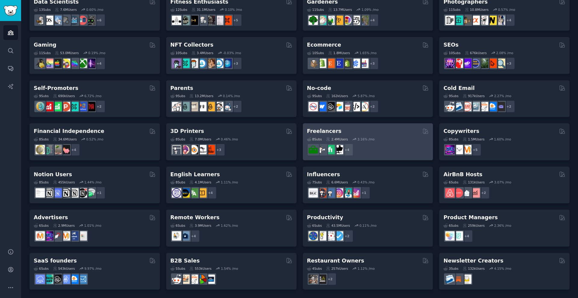
click at [327, 133] on h2 "Freelancers" at bounding box center [324, 132] width 35 height 8
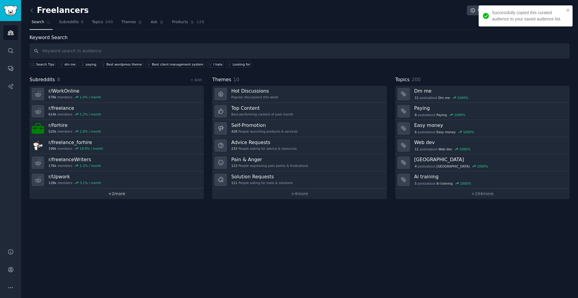
click at [113, 194] on link "+ 2 more" at bounding box center [116, 194] width 174 height 11
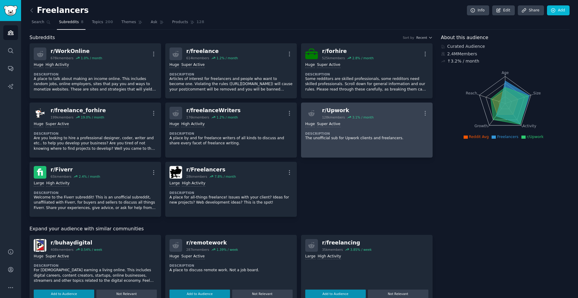
click at [329, 108] on div "r/ Upwork" at bounding box center [347, 111] width 51 height 8
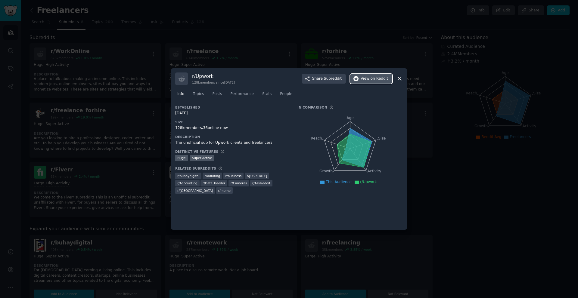
click at [355, 77] on icon "button" at bounding box center [355, 78] width 5 height 5
click at [472, 276] on div at bounding box center [289, 149] width 578 height 298
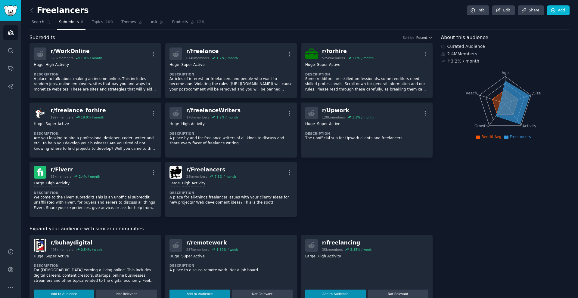
click at [35, 11] on link at bounding box center [33, 11] width 8 height 10
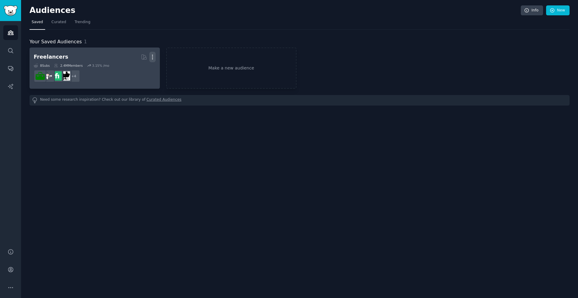
click at [152, 58] on icon "button" at bounding box center [152, 57] width 6 height 6
click at [129, 73] on div "Delete" at bounding box center [131, 70] width 29 height 13
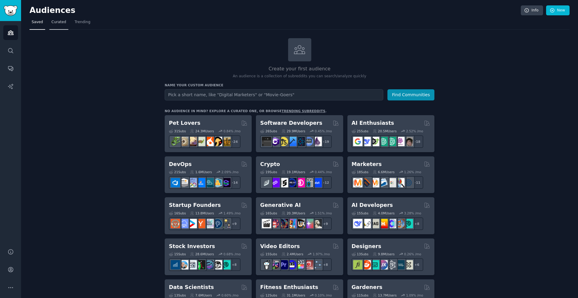
click at [52, 28] on link "Curated" at bounding box center [58, 23] width 19 height 12
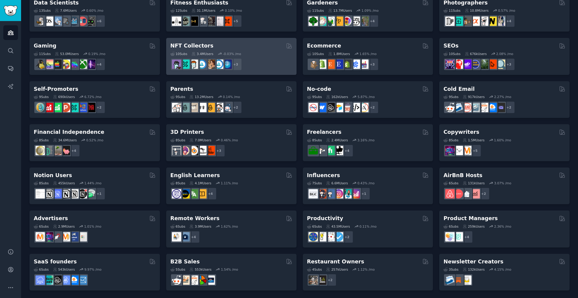
scroll to position [183, 0]
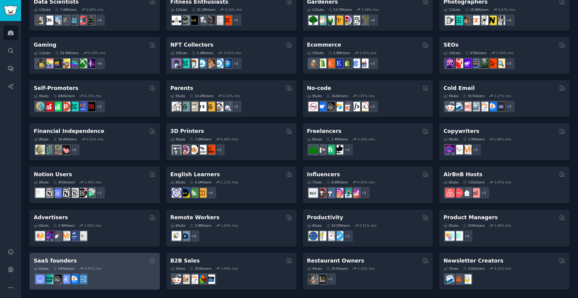
click at [98, 269] on div "6 Sub s 543k Users 9.97 % /mo" at bounding box center [95, 269] width 122 height 4
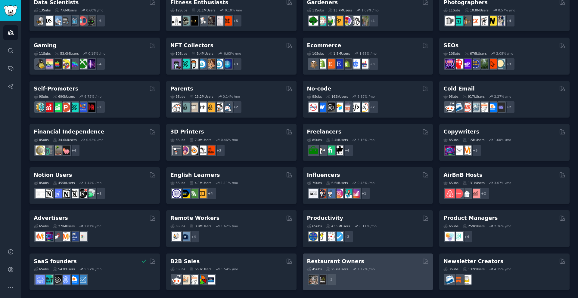
scroll to position [183, 0]
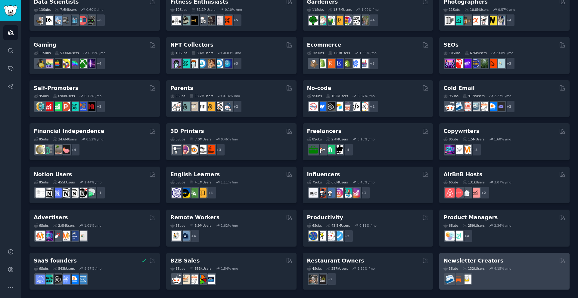
click at [473, 264] on h2 "Newsletter Creators" at bounding box center [473, 261] width 60 height 8
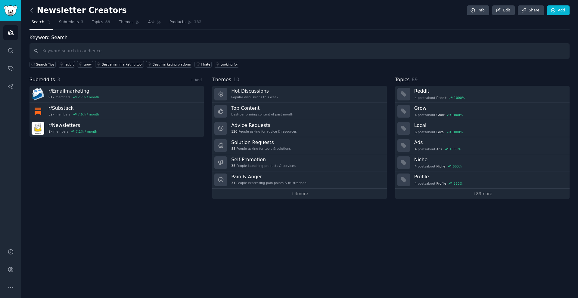
click at [32, 12] on icon at bounding box center [32, 10] width 6 height 6
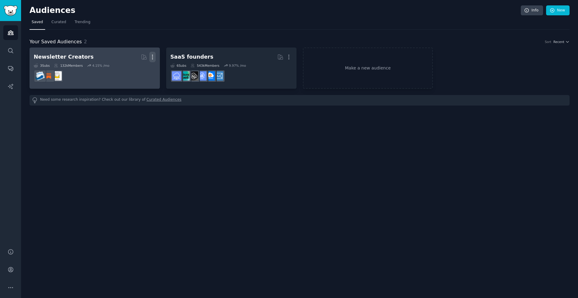
click at [154, 57] on icon "button" at bounding box center [152, 57] width 6 height 6
click at [129, 70] on div "Delete" at bounding box center [131, 70] width 29 height 13
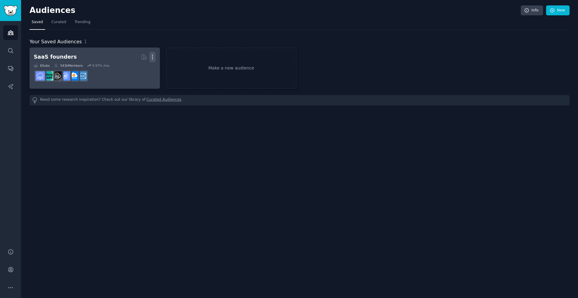
click at [153, 58] on icon "button" at bounding box center [152, 57] width 6 height 6
click at [139, 70] on p "Delete" at bounding box center [136, 70] width 14 height 6
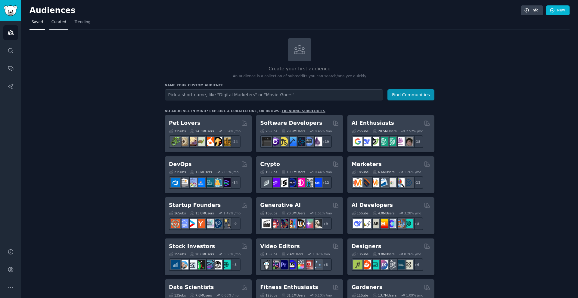
click at [58, 22] on span "Curated" at bounding box center [58, 22] width 15 height 5
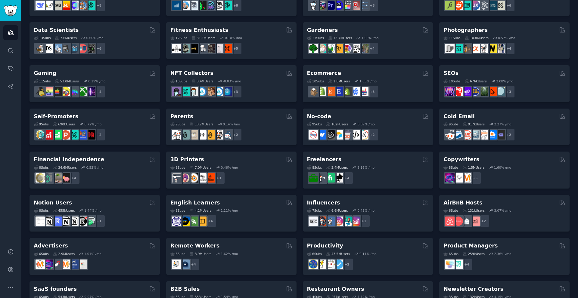
scroll to position [183, 0]
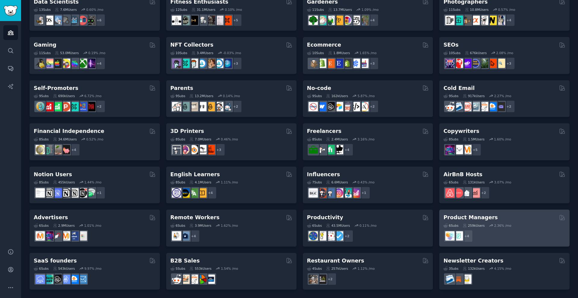
click at [512, 219] on div "Product Managers" at bounding box center [504, 218] width 122 height 8
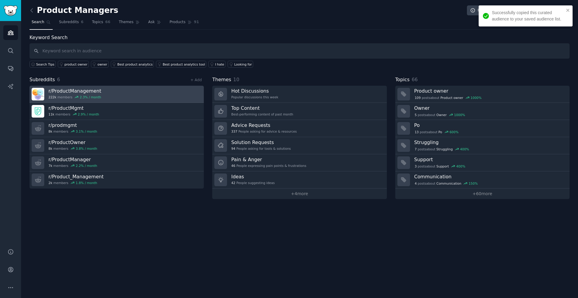
click at [71, 92] on h3 "r/ ProductManagement" at bounding box center [74, 91] width 53 height 6
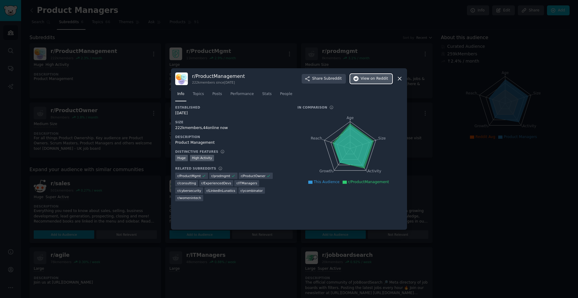
click at [373, 79] on span "on Reddit" at bounding box center [378, 78] width 17 height 5
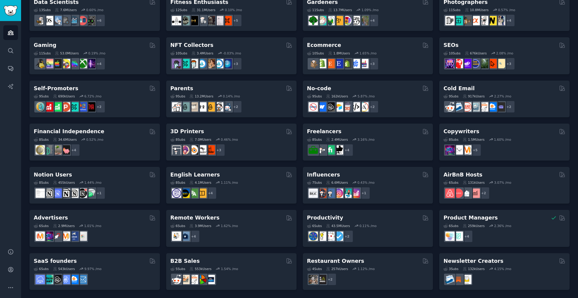
scroll to position [183, 0]
click at [234, 173] on div "English Learners" at bounding box center [231, 175] width 122 height 8
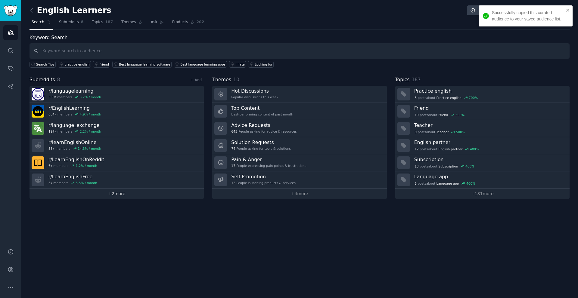
click at [116, 195] on link "+ 2 more" at bounding box center [116, 194] width 174 height 11
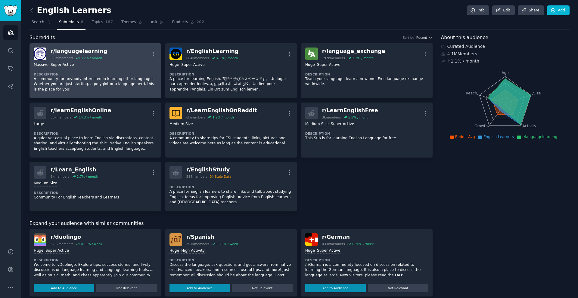
click at [75, 51] on div "r/ languagelearning" at bounding box center [79, 52] width 57 height 8
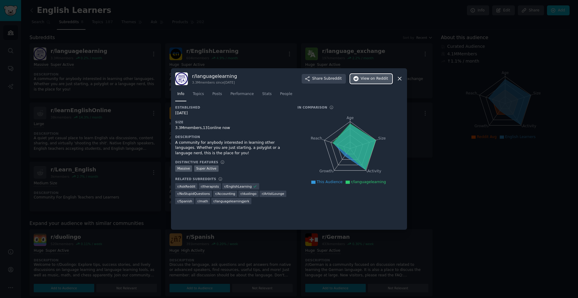
click at [370, 81] on span "View on Reddit" at bounding box center [374, 78] width 27 height 5
click at [448, 197] on div at bounding box center [289, 149] width 578 height 298
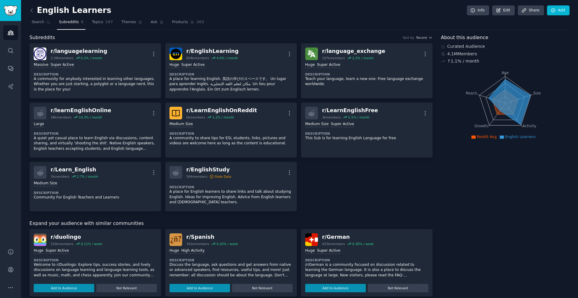
click at [28, 12] on div "English Learners Info Edit Share Add Search Subreddits 8 Topics 187 Themes Ask …" at bounding box center [299, 260] width 557 height 520
click at [32, 11] on icon at bounding box center [32, 10] width 6 height 6
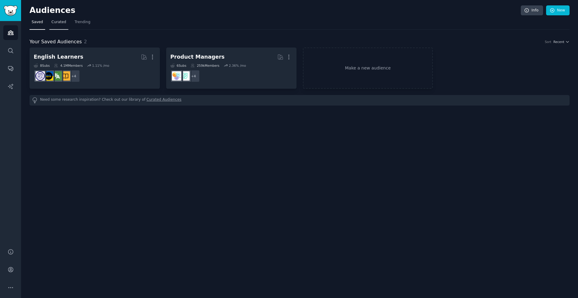
click at [62, 23] on span "Curated" at bounding box center [58, 22] width 15 height 5
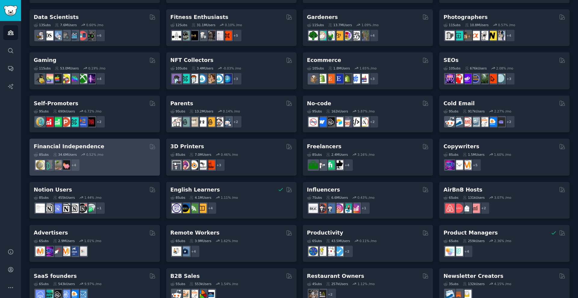
scroll to position [153, 0]
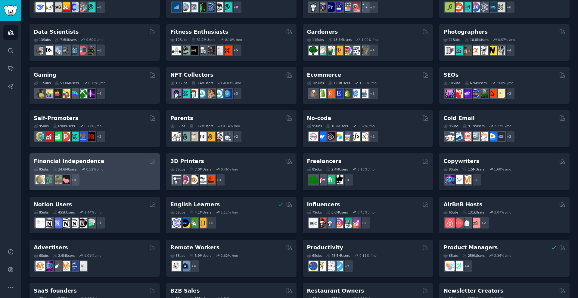
click at [76, 158] on h2 "Financial Independence" at bounding box center [69, 162] width 70 height 8
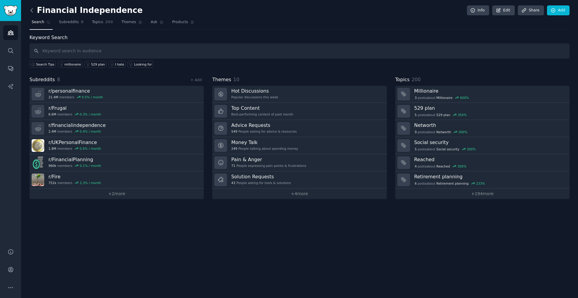
click at [30, 9] on icon at bounding box center [32, 10] width 6 height 6
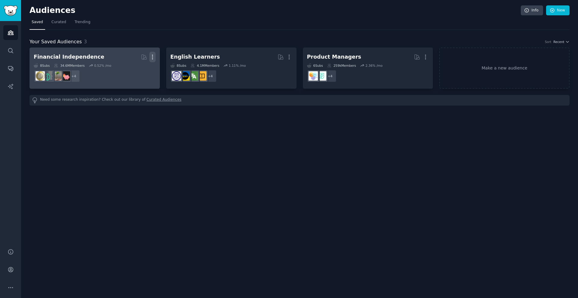
click at [153, 60] on button "More" at bounding box center [152, 57] width 6 height 11
click at [144, 70] on div "Delete" at bounding box center [131, 70] width 29 height 13
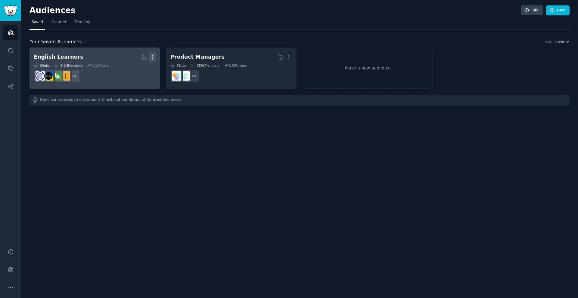
click at [153, 55] on icon "button" at bounding box center [152, 57] width 1 height 4
click at [130, 69] on p "Delete" at bounding box center [136, 70] width 14 height 6
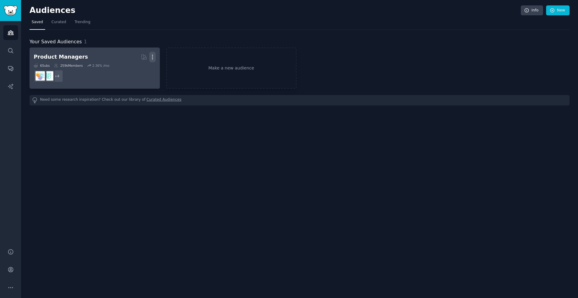
click at [153, 58] on icon "button" at bounding box center [152, 57] width 6 height 6
click at [136, 69] on p "Delete" at bounding box center [136, 70] width 14 height 6
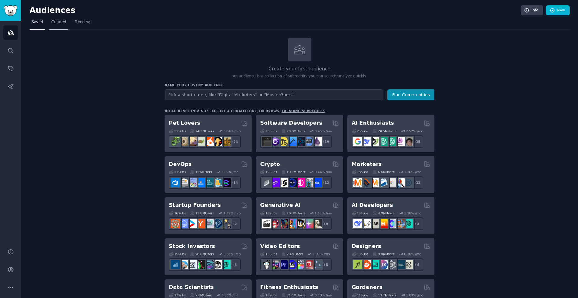
click at [63, 20] on span "Curated" at bounding box center [58, 22] width 15 height 5
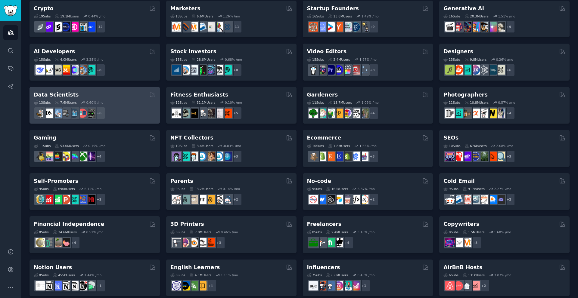
scroll to position [120, 0]
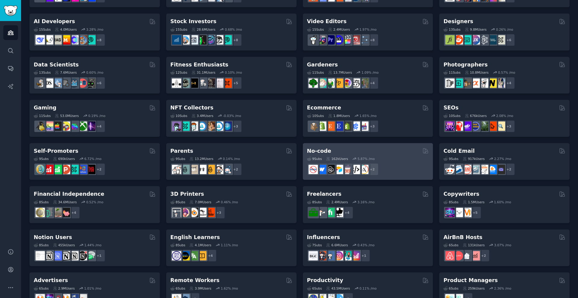
click at [340, 152] on div "No-code" at bounding box center [368, 151] width 122 height 8
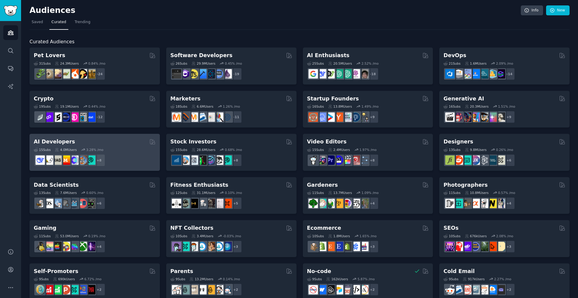
click at [88, 149] on div "3.28 % /mo" at bounding box center [94, 150] width 17 height 4
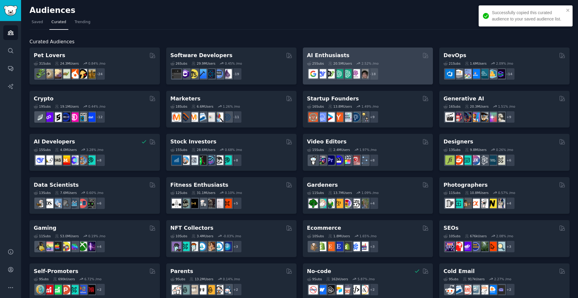
click at [339, 58] on div "AI Enthusiasts" at bounding box center [368, 56] width 122 height 8
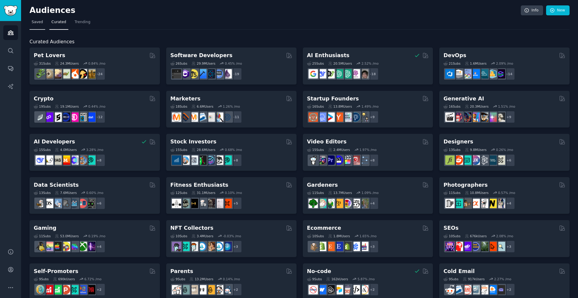
click at [34, 21] on span "Saved" at bounding box center [37, 22] width 11 height 5
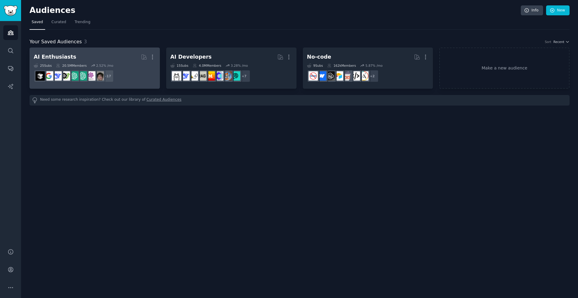
click at [79, 55] on h2 "AI Enthusiasts More" at bounding box center [95, 57] width 122 height 11
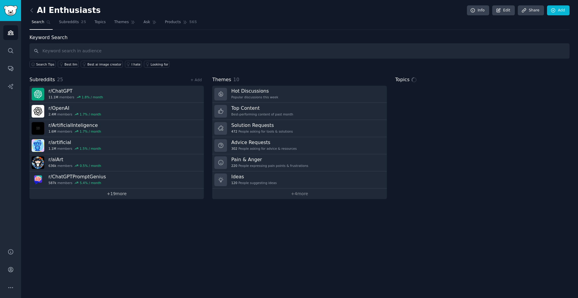
click at [114, 192] on link "+ 19 more" at bounding box center [116, 194] width 174 height 11
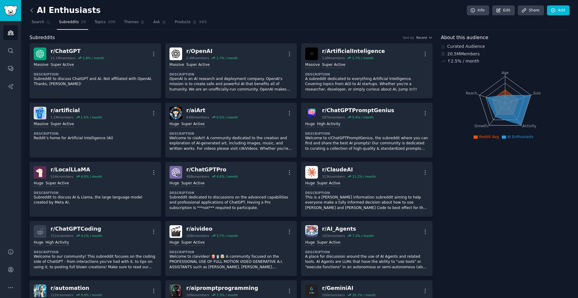
click at [31, 11] on icon at bounding box center [32, 10] width 2 height 4
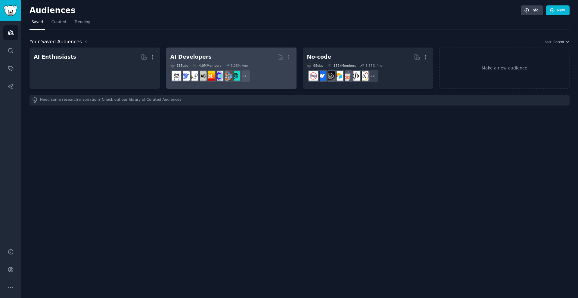
click at [206, 62] on div "AI Developers More 15 Sub s 4.0M Members 3.28 % /mo + 7" at bounding box center [231, 68] width 122 height 33
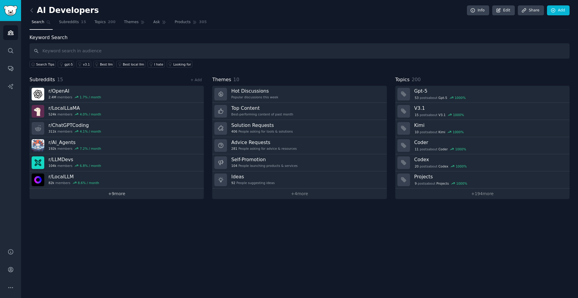
click at [127, 191] on link "+ 9 more" at bounding box center [116, 194] width 174 height 11
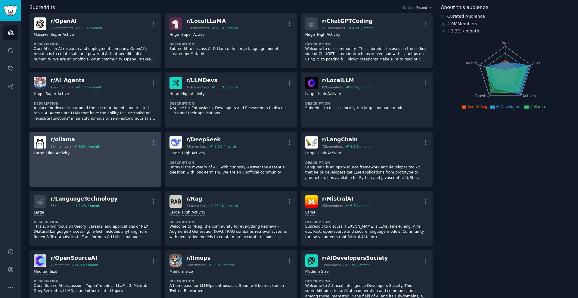
scroll to position [60, 0]
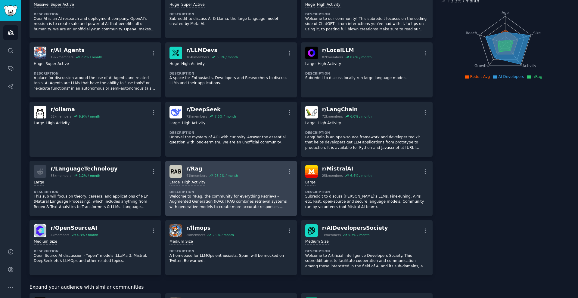
click at [194, 170] on div "r/ Rag" at bounding box center [211, 169] width 51 height 8
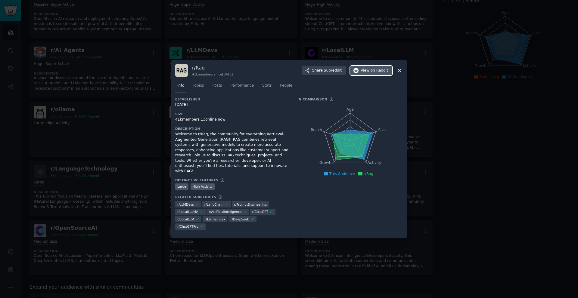
click at [372, 76] on button "View on Reddit" at bounding box center [371, 71] width 42 height 10
click at [128, 140] on div at bounding box center [289, 149] width 578 height 298
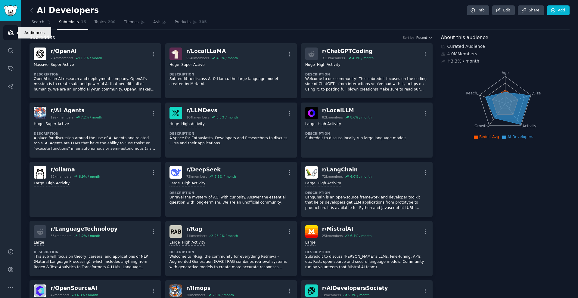
click at [11, 31] on icon "Sidebar" at bounding box center [10, 33] width 5 height 4
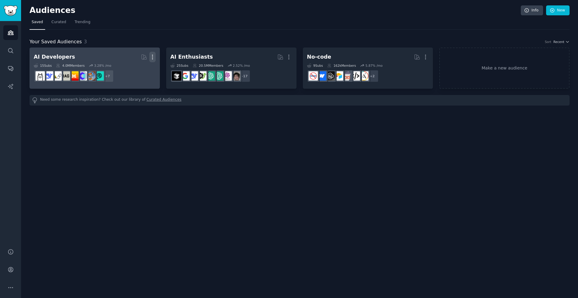
click at [155, 59] on icon "button" at bounding box center [152, 57] width 6 height 6
click at [134, 67] on p "Delete" at bounding box center [136, 70] width 14 height 6
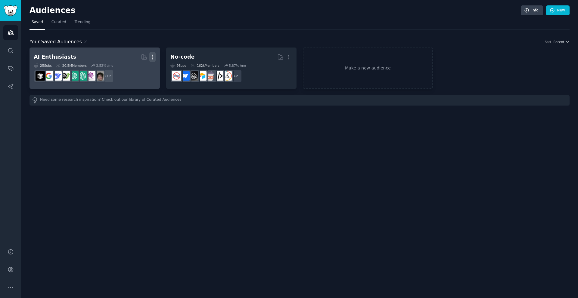
click at [153, 57] on icon "button" at bounding box center [152, 57] width 6 height 6
click at [142, 71] on p "Delete" at bounding box center [136, 70] width 14 height 6
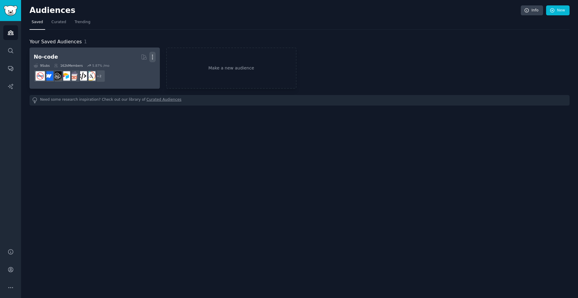
click at [153, 60] on icon "button" at bounding box center [152, 57] width 6 height 6
click at [133, 70] on p "Delete" at bounding box center [136, 70] width 14 height 6
